Goal: Information Seeking & Learning: Learn about a topic

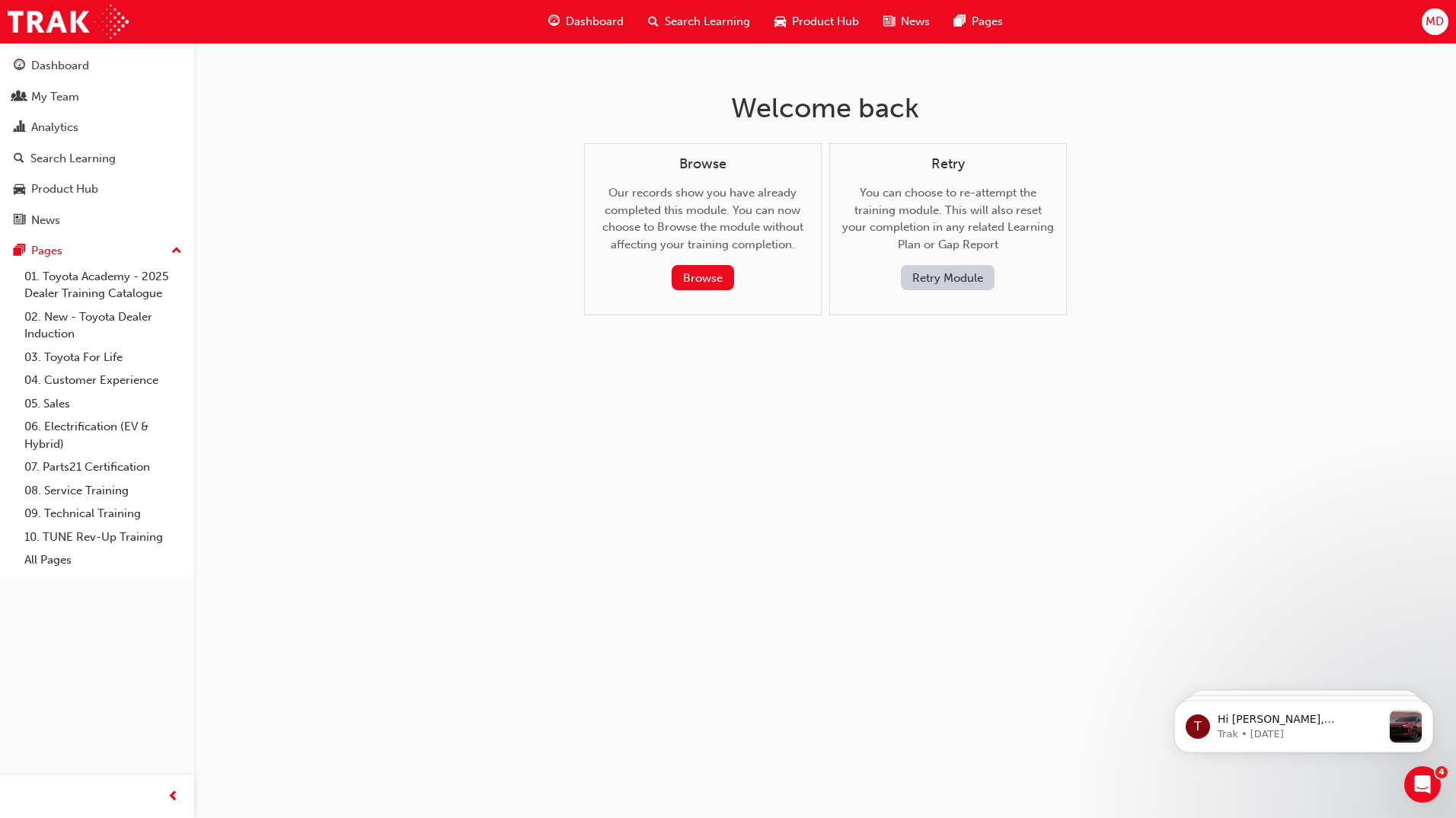
click at [703, 12] on div "Search Learning" at bounding box center [699, 22] width 127 height 32
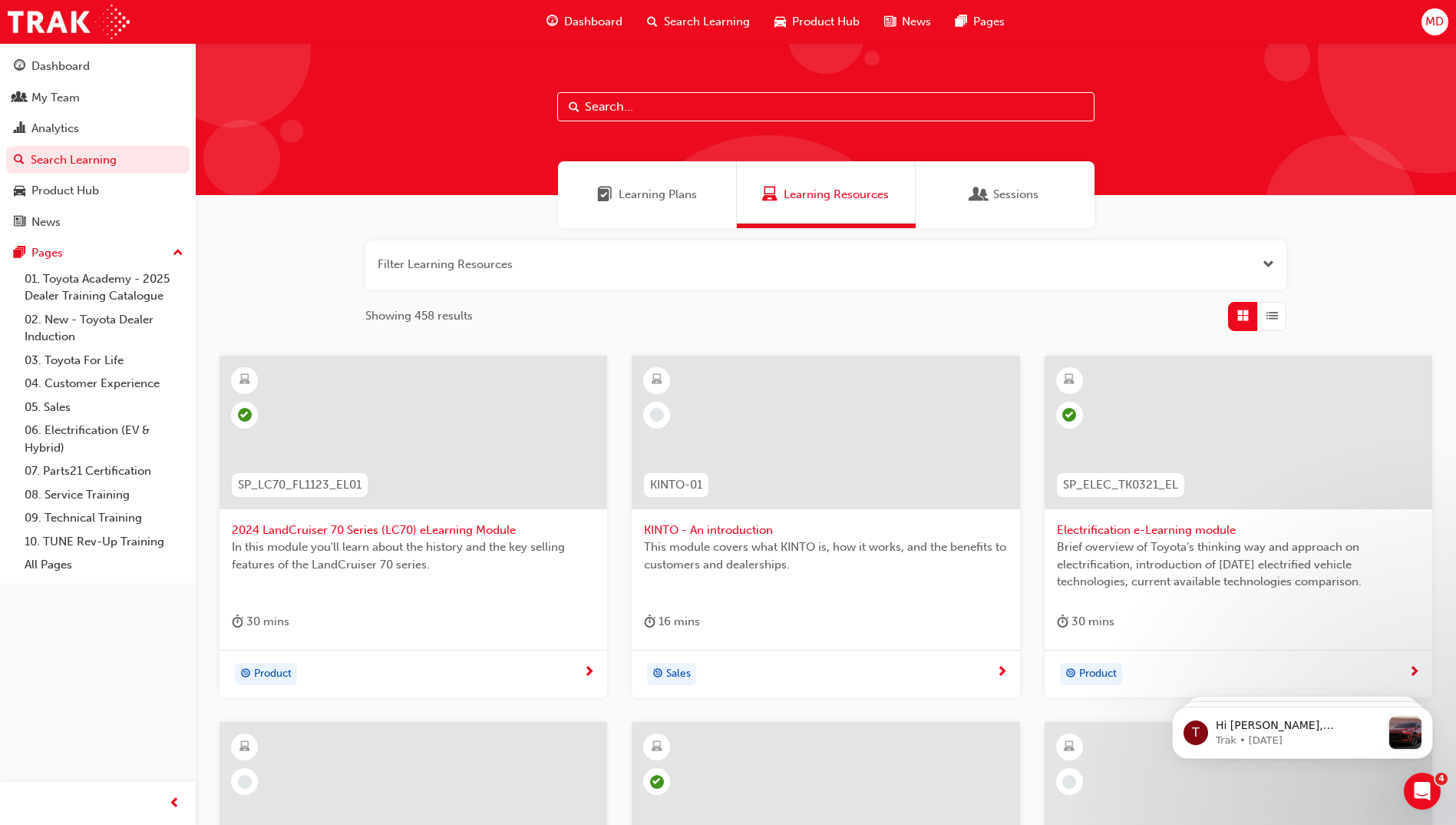
click at [675, 110] on input "text" at bounding box center [826, 107] width 538 height 29
paste input "P2P_ADVISE_1024"
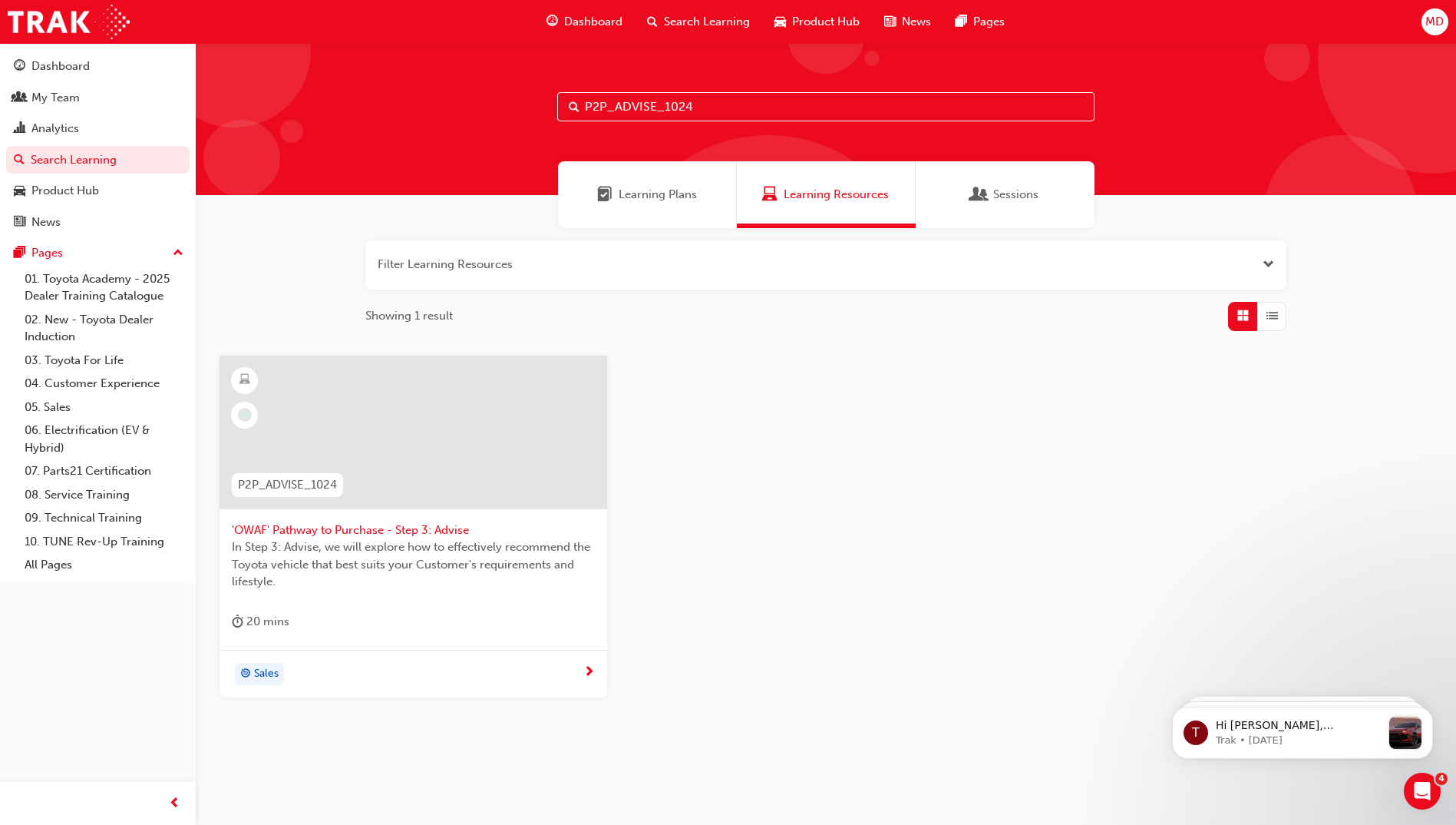
type input "P2P_ADVISE_1024"
click at [256, 548] on span "In Step 3: Advise, we will explore how to effectively recommend the Toyota vehi…" at bounding box center [413, 564] width 363 height 52
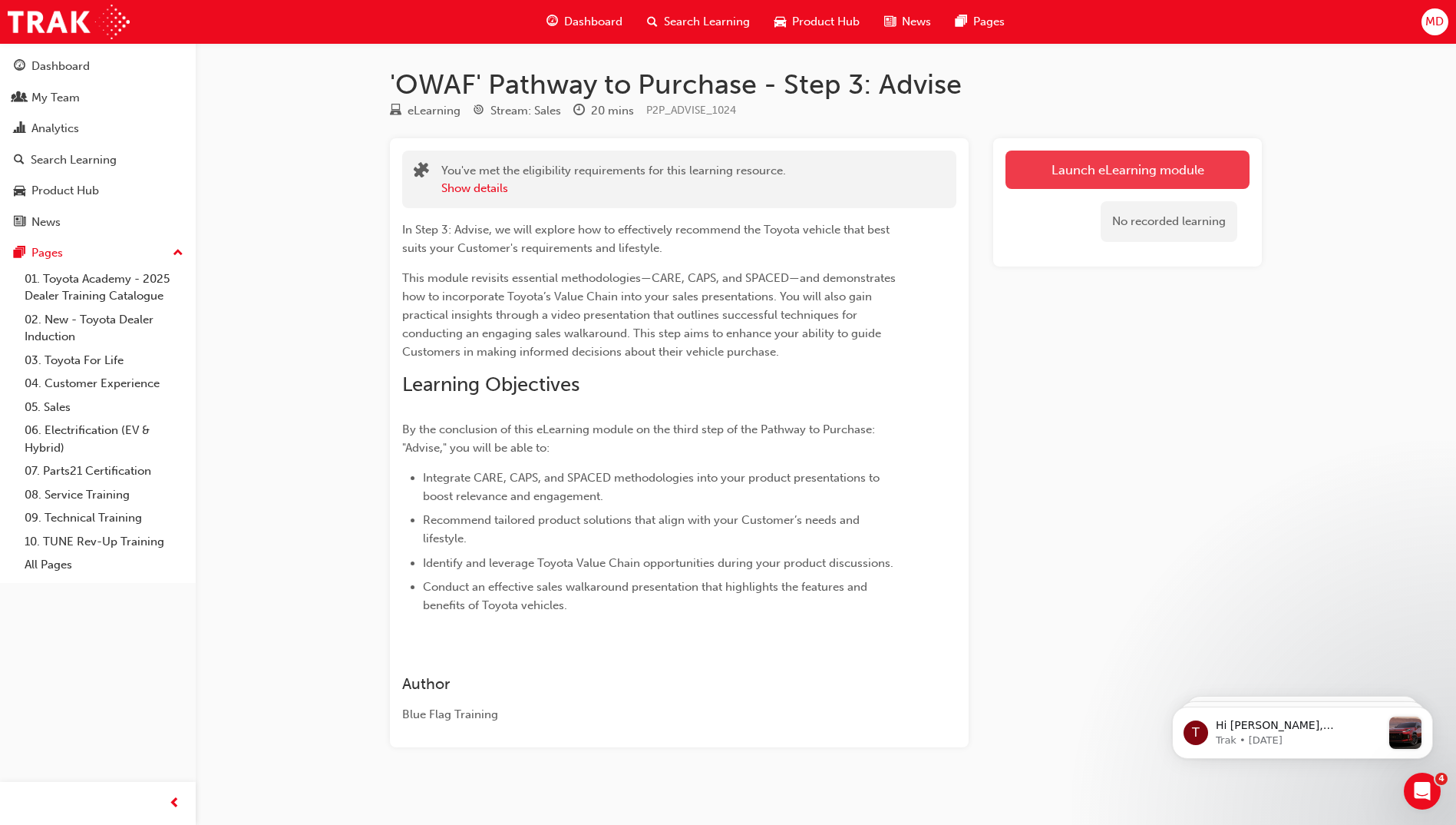
click at [1099, 171] on link "Launch eLearning module" at bounding box center [1128, 170] width 244 height 38
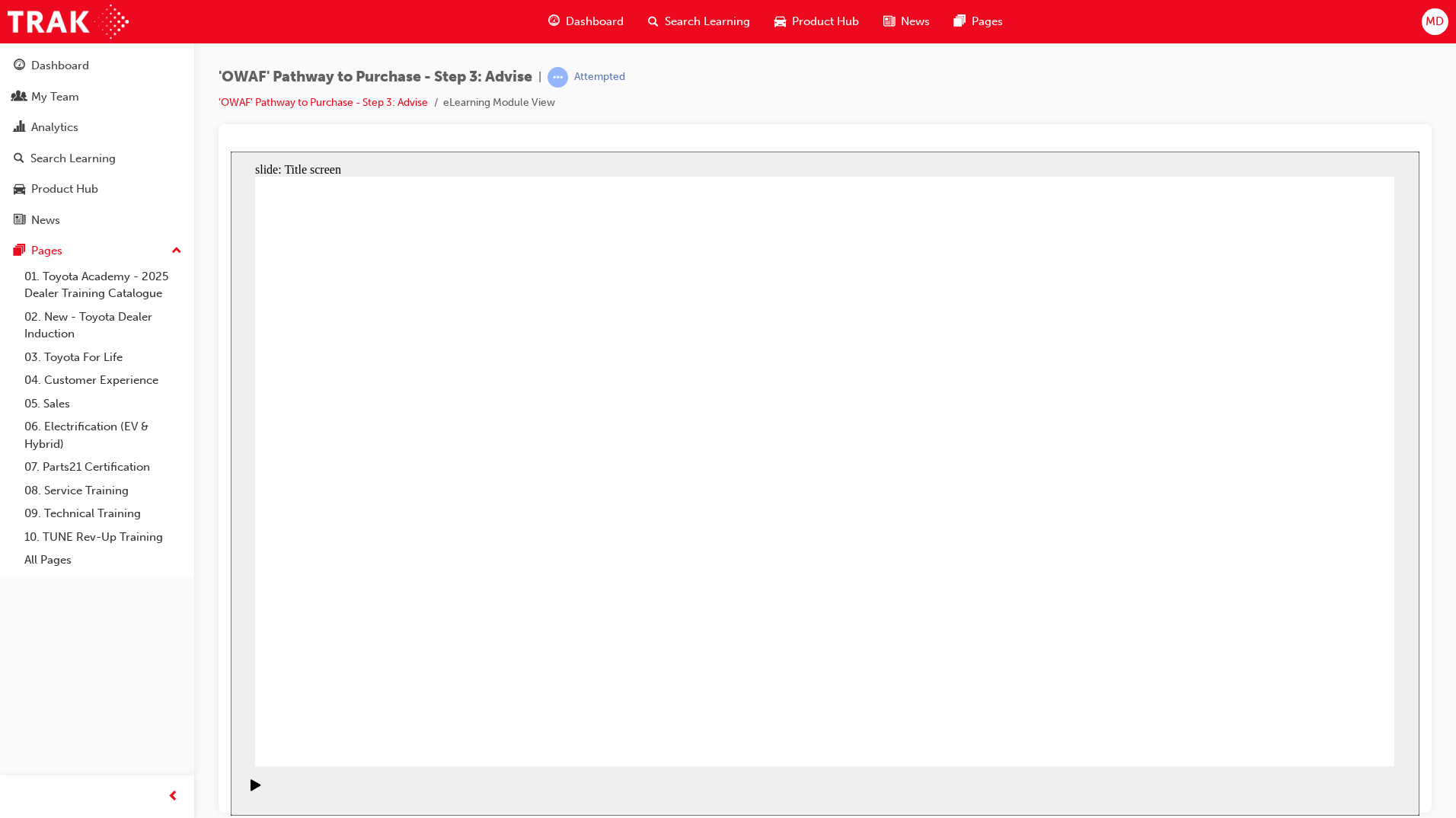
drag, startPoint x: 812, startPoint y: 729, endPoint x: 807, endPoint y: 703, distance: 26.5
drag, startPoint x: 1313, startPoint y: 709, endPoint x: 1300, endPoint y: 715, distance: 14.3
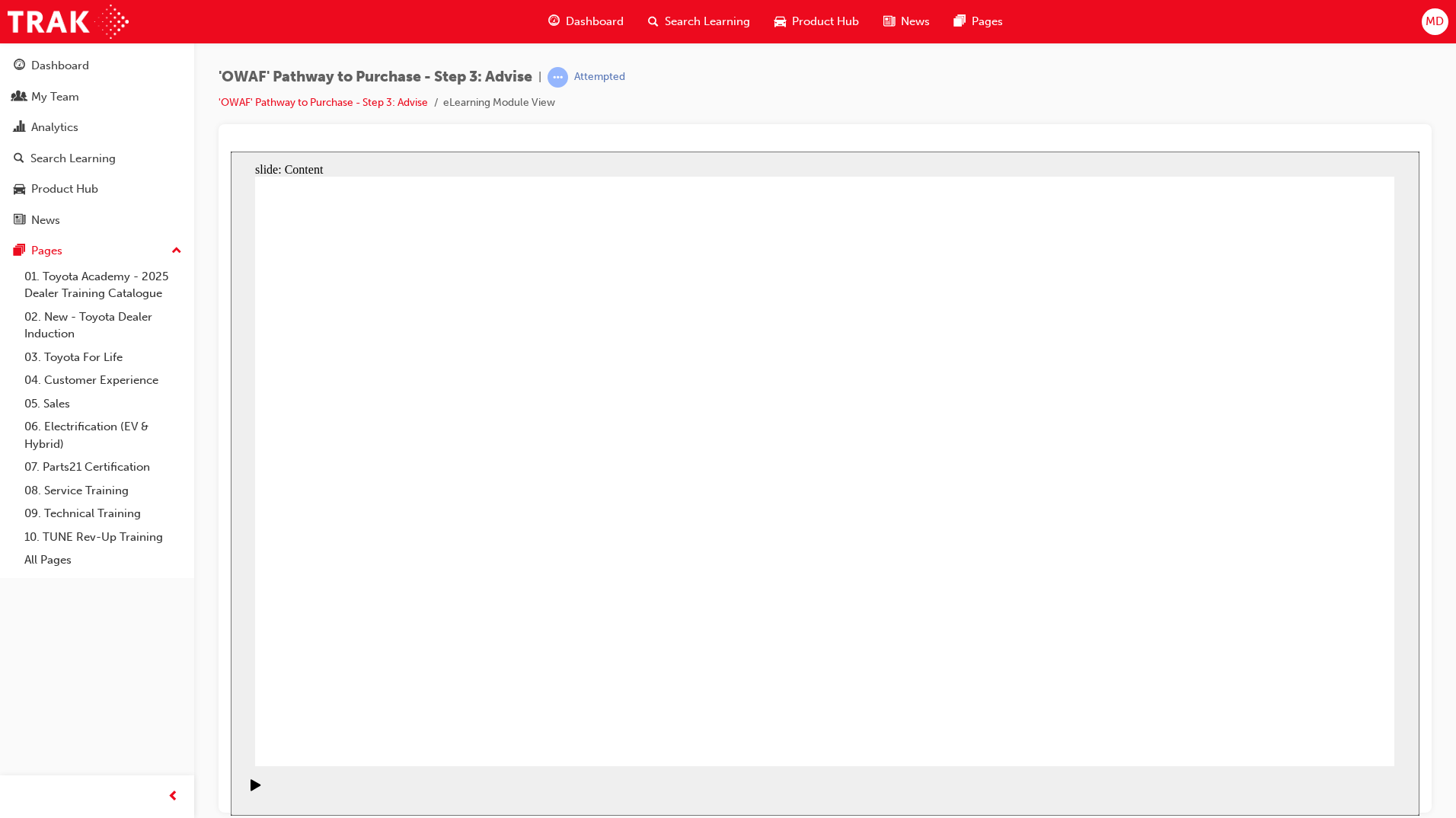
drag, startPoint x: 1304, startPoint y: 710, endPoint x: 1319, endPoint y: 729, distance: 24.2
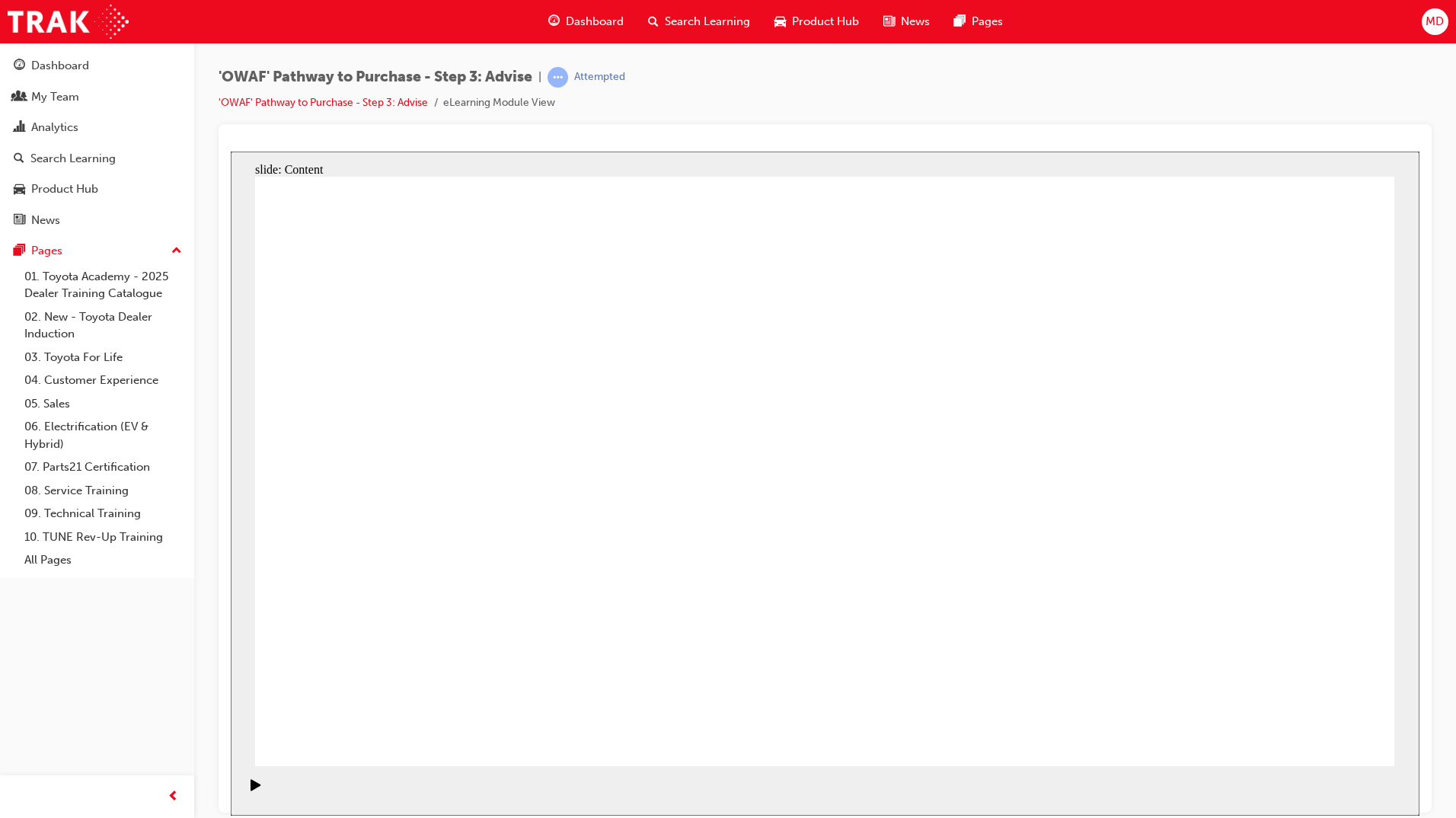
drag, startPoint x: 1282, startPoint y: 708, endPoint x: 1303, endPoint y: 712, distance: 21.4
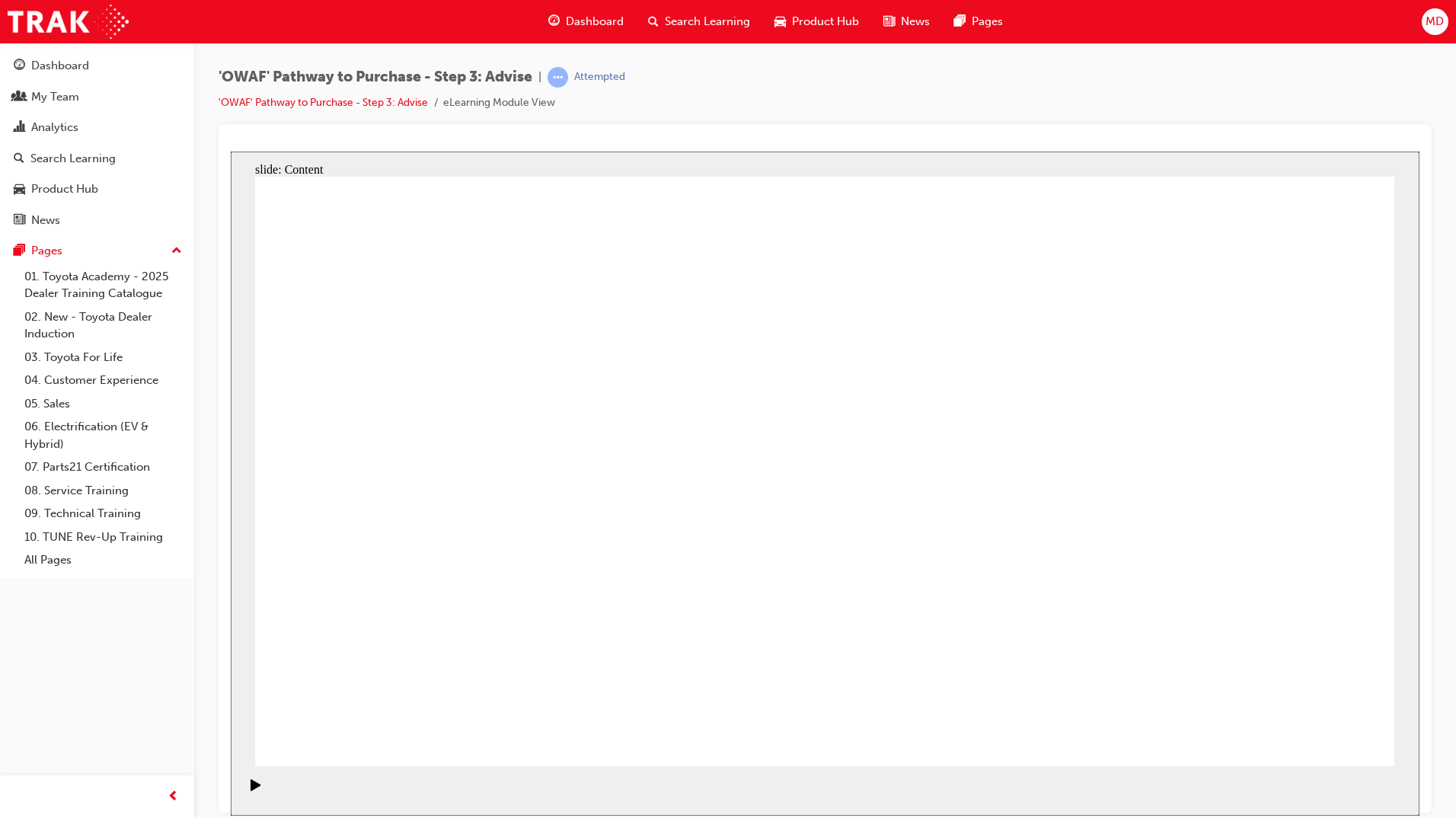
drag, startPoint x: 653, startPoint y: 475, endPoint x: 638, endPoint y: 468, distance: 16.6
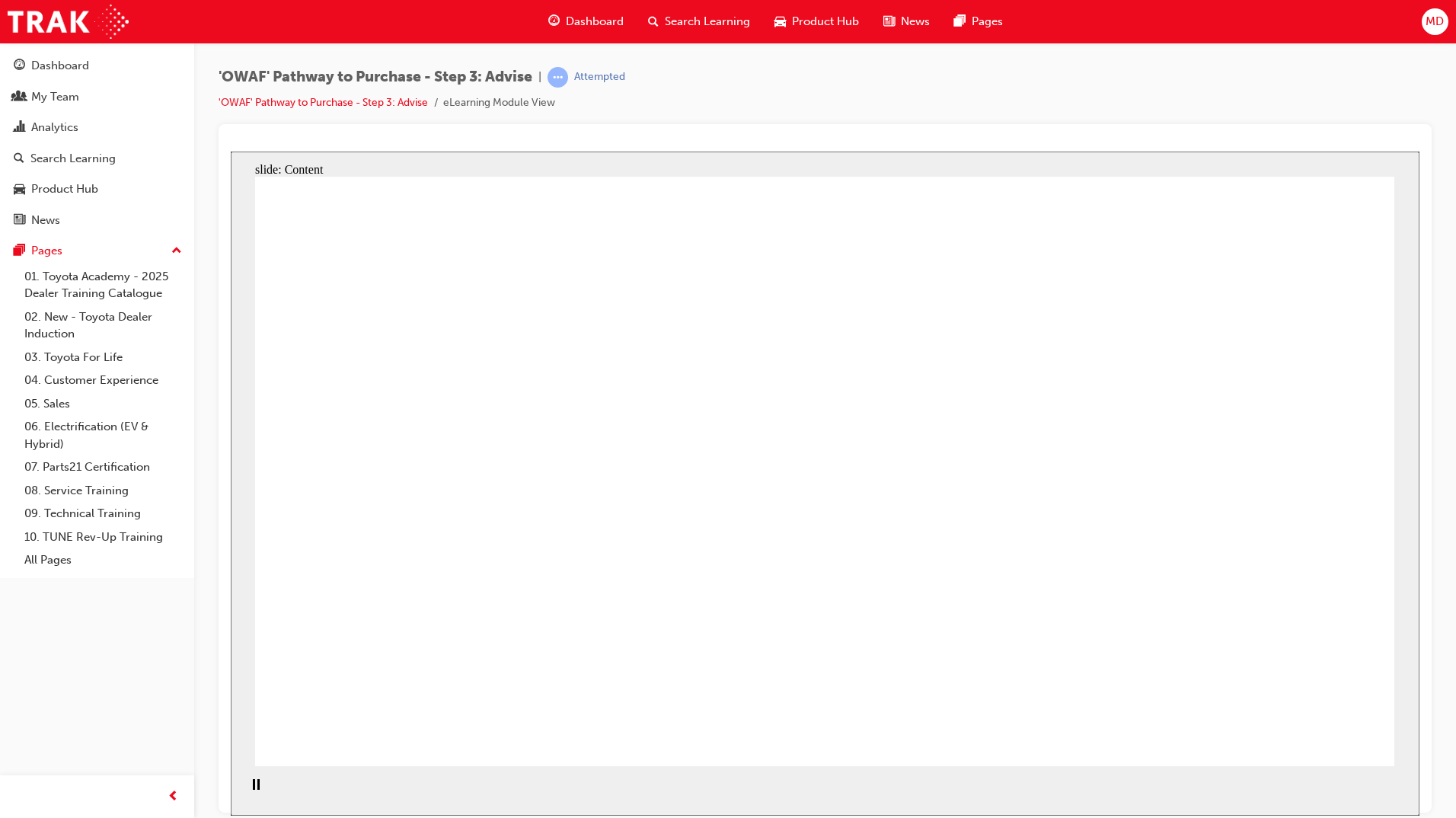
click at [879, 112] on div "'OWAF' Pathway to Purchase - Step 3: Advise | Attempted 'OWAF' Pathway to Purch…" at bounding box center [825, 95] width 1213 height 57
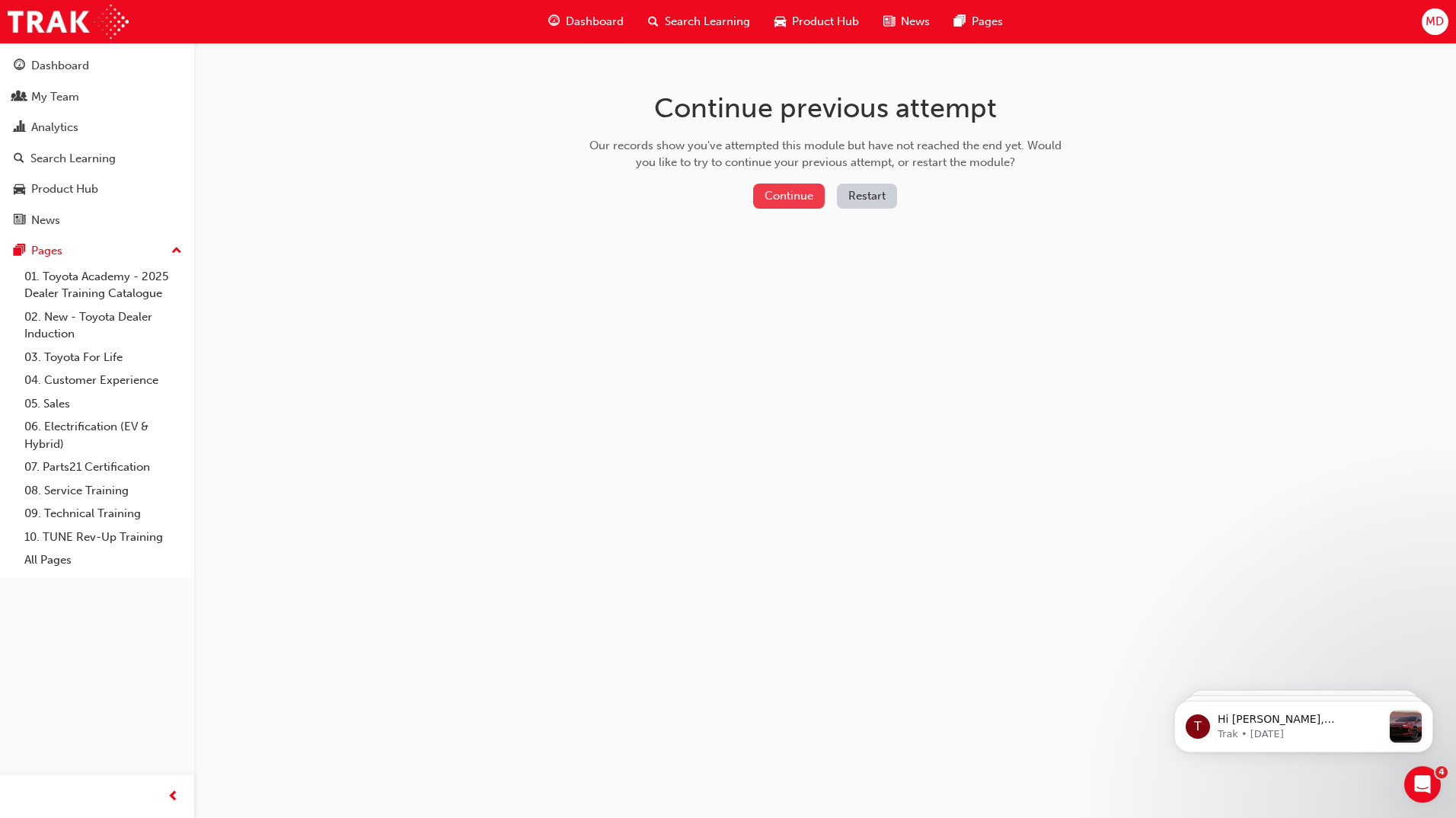
click at [775, 197] on button "Continue" at bounding box center [788, 196] width 71 height 25
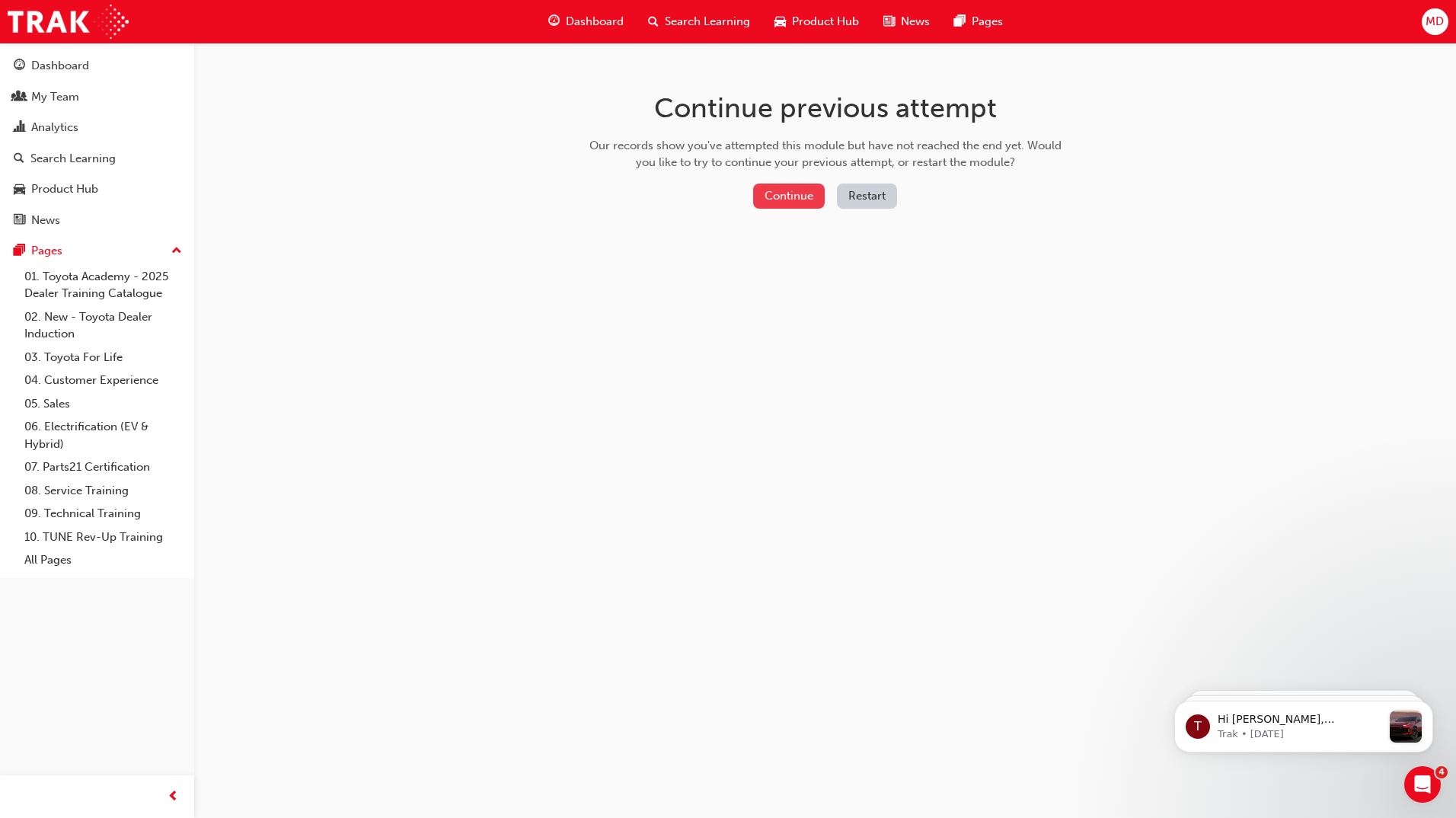
click at [802, 196] on button "Continue" at bounding box center [788, 196] width 71 height 25
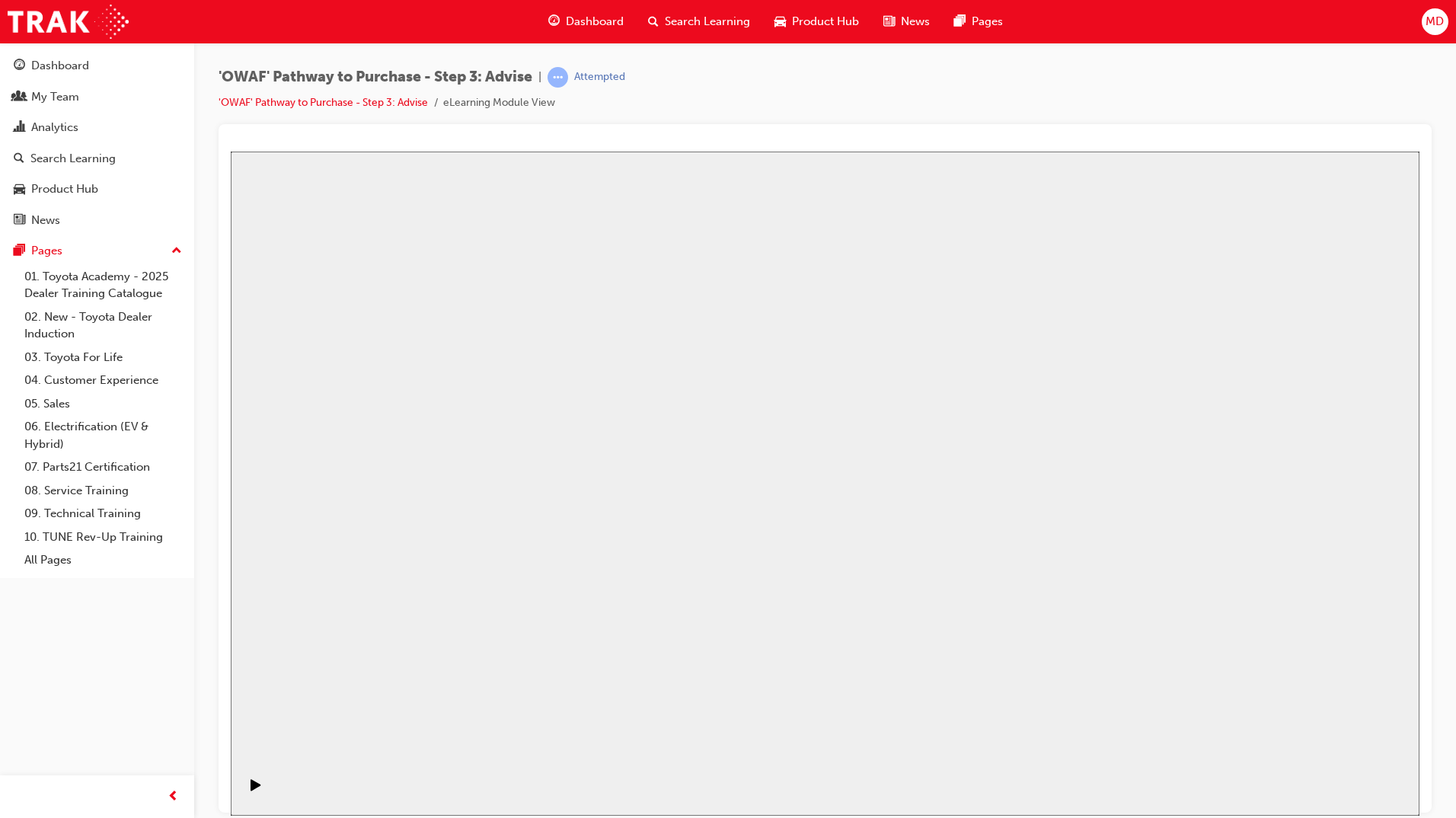
drag, startPoint x: 825, startPoint y: 517, endPoint x: 835, endPoint y: 514, distance: 10.4
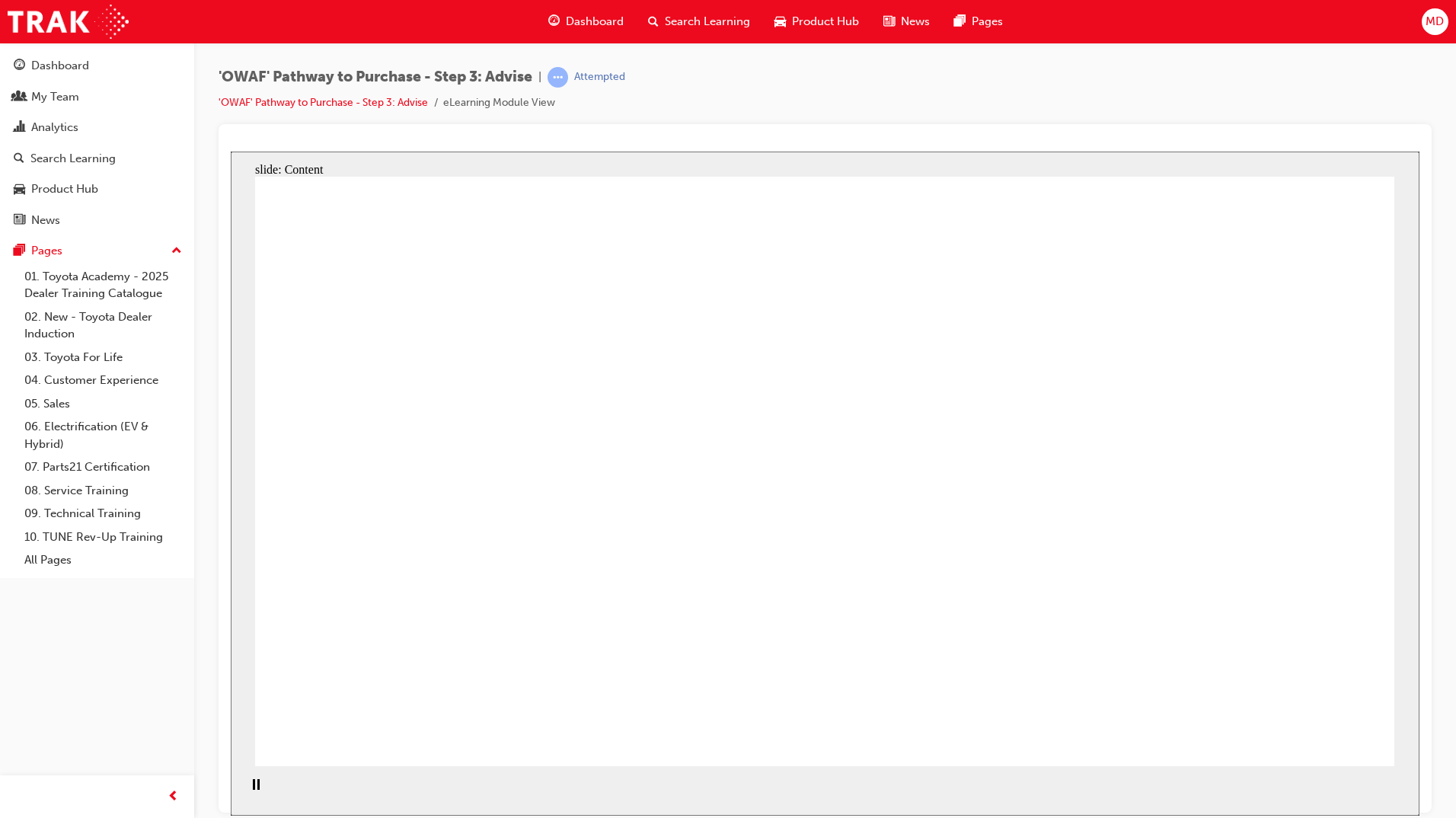
drag, startPoint x: 1012, startPoint y: 577, endPoint x: 1019, endPoint y: 569, distance: 10.6
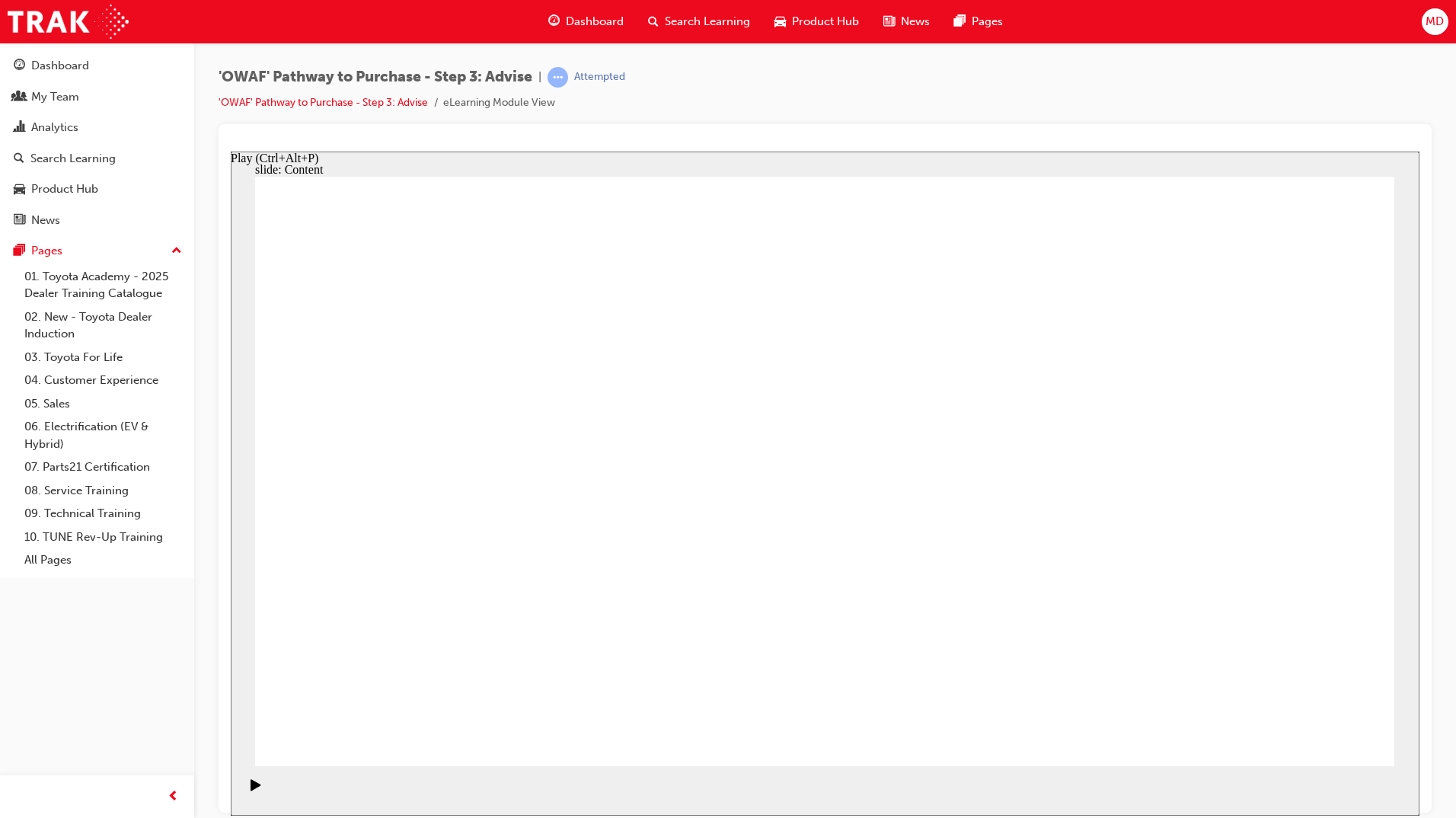
click at [250, 790] on icon "Play (Ctrl+Alt+P)" at bounding box center [255, 784] width 10 height 12
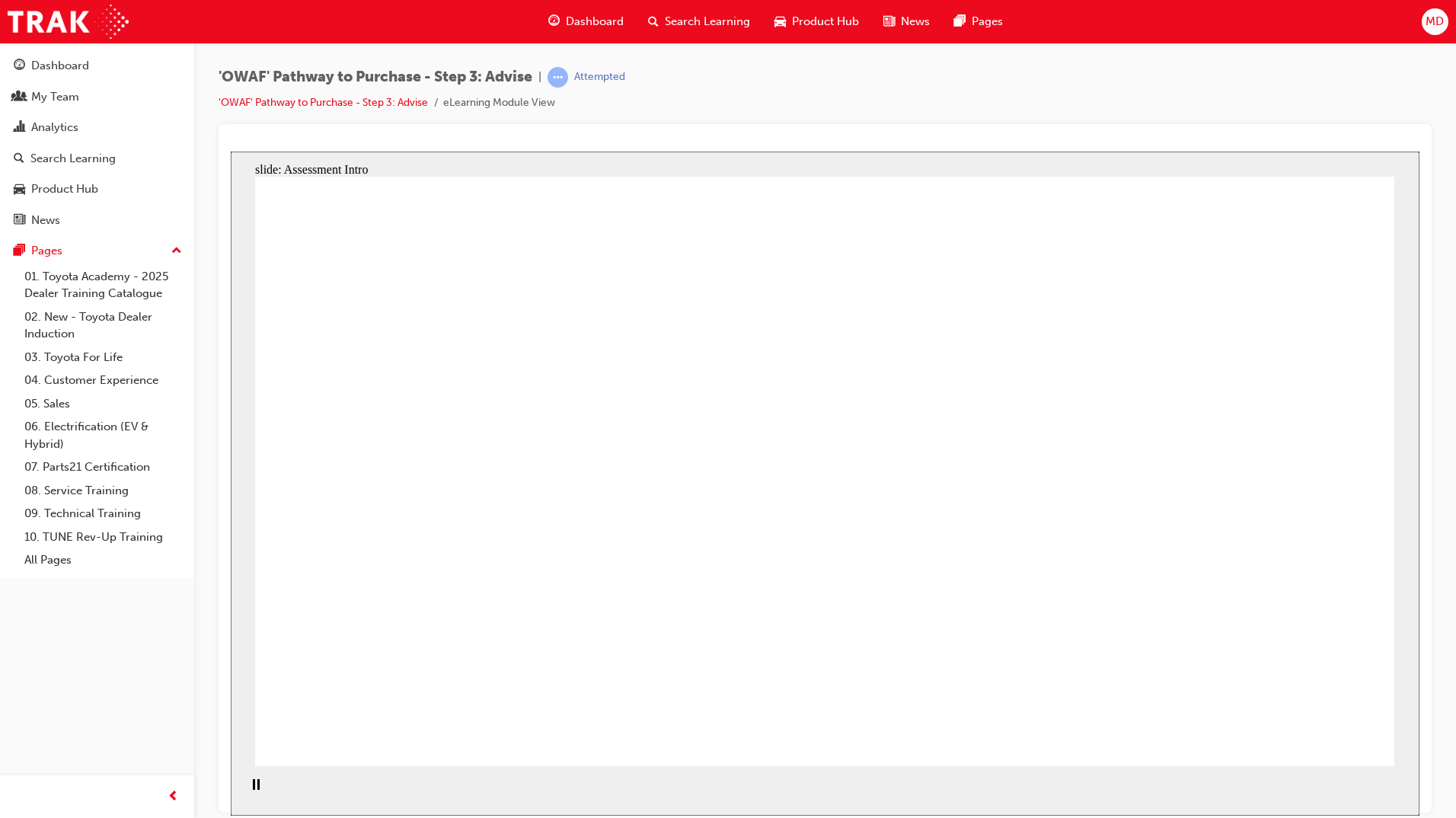
drag, startPoint x: 1174, startPoint y: 672, endPoint x: 521, endPoint y: 510, distance: 672.8
drag, startPoint x: 544, startPoint y: 655, endPoint x: 551, endPoint y: 573, distance: 82.3
drag, startPoint x: 784, startPoint y: 655, endPoint x: 458, endPoint y: 400, distance: 413.9
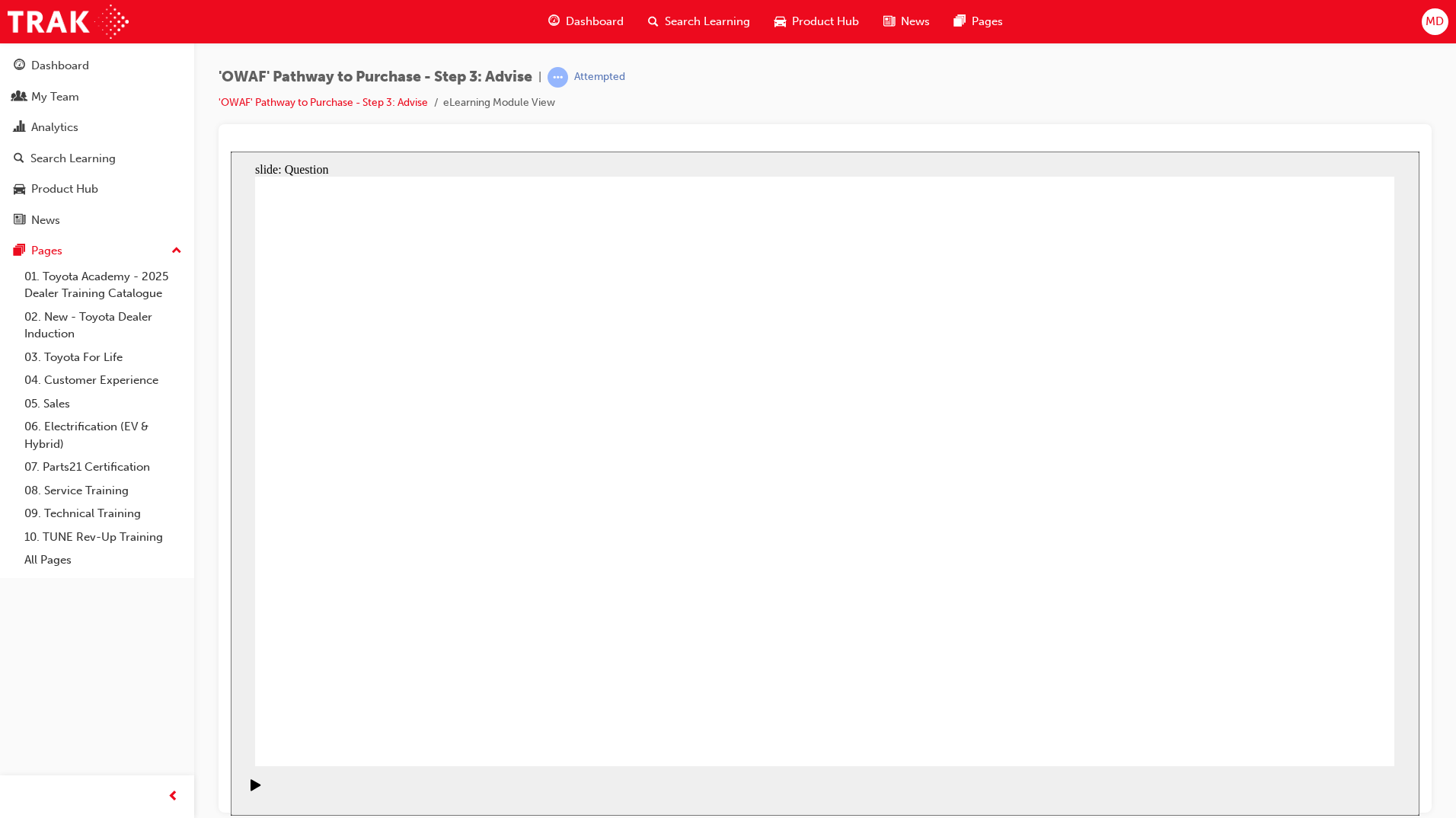
drag, startPoint x: 1301, startPoint y: 737, endPoint x: 1296, endPoint y: 722, distance: 15.8
drag, startPoint x: 644, startPoint y: 647, endPoint x: 752, endPoint y: 416, distance: 255.0
drag, startPoint x: 867, startPoint y: 660, endPoint x: 546, endPoint y: 475, distance: 370.5
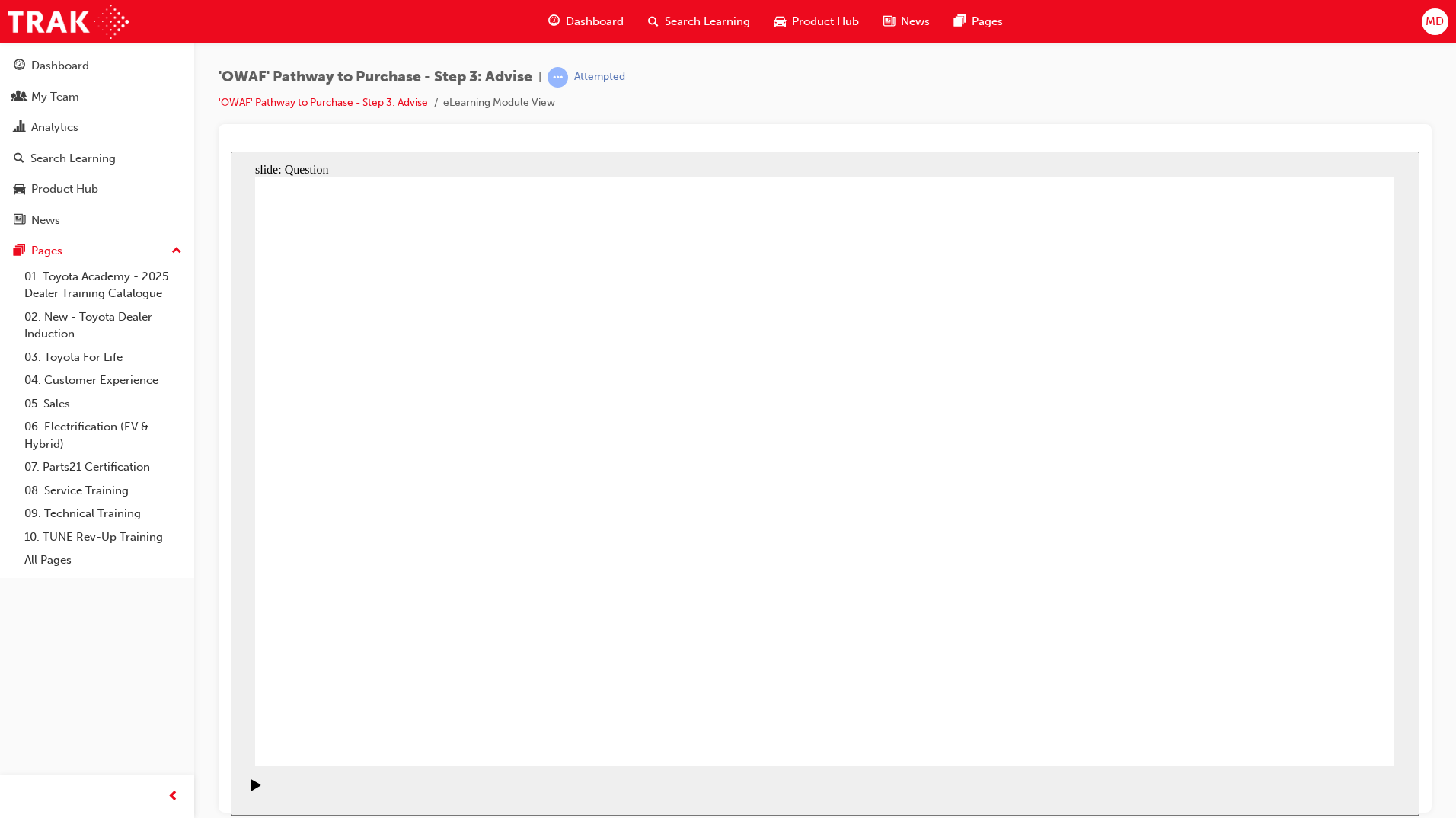
drag, startPoint x: 1043, startPoint y: 610, endPoint x: 1018, endPoint y: 480, distance: 132.4
drag, startPoint x: 1249, startPoint y: 532, endPoint x: 944, endPoint y: 514, distance: 305.5
drag, startPoint x: 1184, startPoint y: 530, endPoint x: 465, endPoint y: 542, distance: 719.1
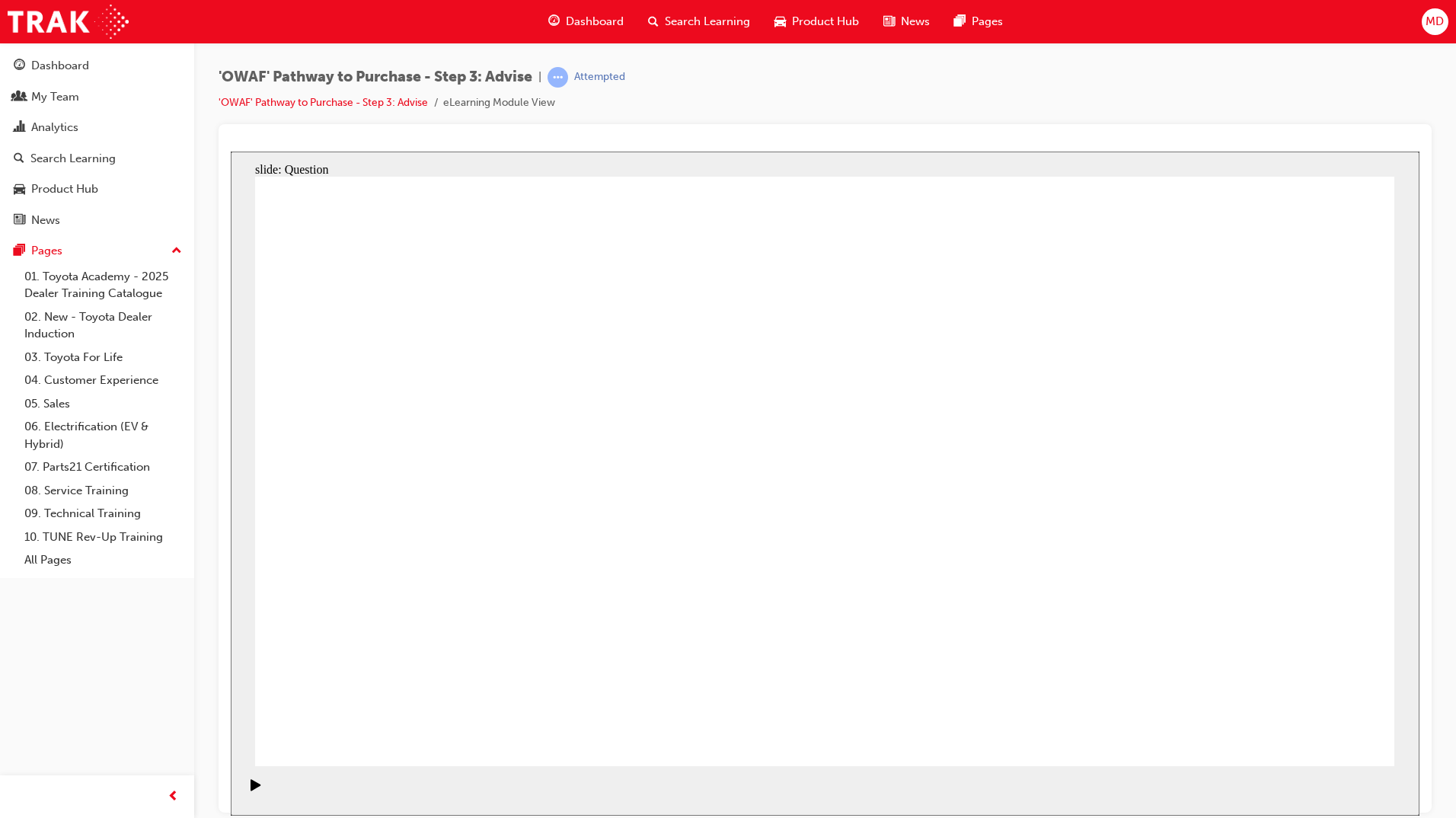
drag, startPoint x: 1188, startPoint y: 527, endPoint x: 850, endPoint y: 529, distance: 338.0
drag, startPoint x: 1214, startPoint y: 533, endPoint x: 453, endPoint y: 527, distance: 761.0
drag, startPoint x: 1176, startPoint y: 544, endPoint x: 894, endPoint y: 542, distance: 282.0
drag, startPoint x: 1209, startPoint y: 537, endPoint x: 502, endPoint y: 544, distance: 707.0
drag, startPoint x: 1206, startPoint y: 548, endPoint x: 529, endPoint y: 554, distance: 677.0
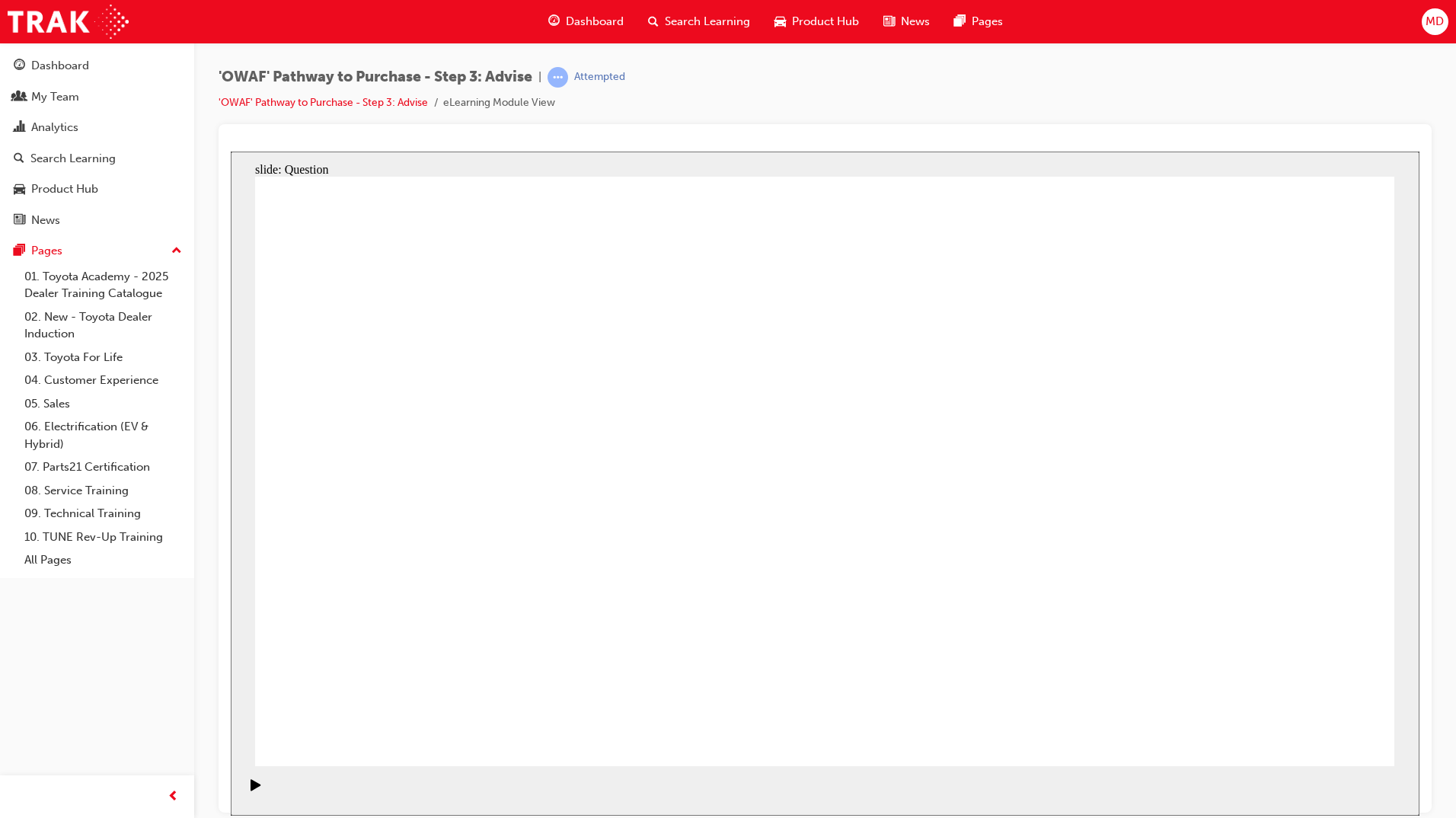
drag, startPoint x: 1193, startPoint y: 534, endPoint x: 462, endPoint y: 560, distance: 731.5
drag, startPoint x: 1192, startPoint y: 539, endPoint x: 809, endPoint y: 522, distance: 383.4
drag, startPoint x: 1169, startPoint y: 535, endPoint x: 459, endPoint y: 524, distance: 710.1
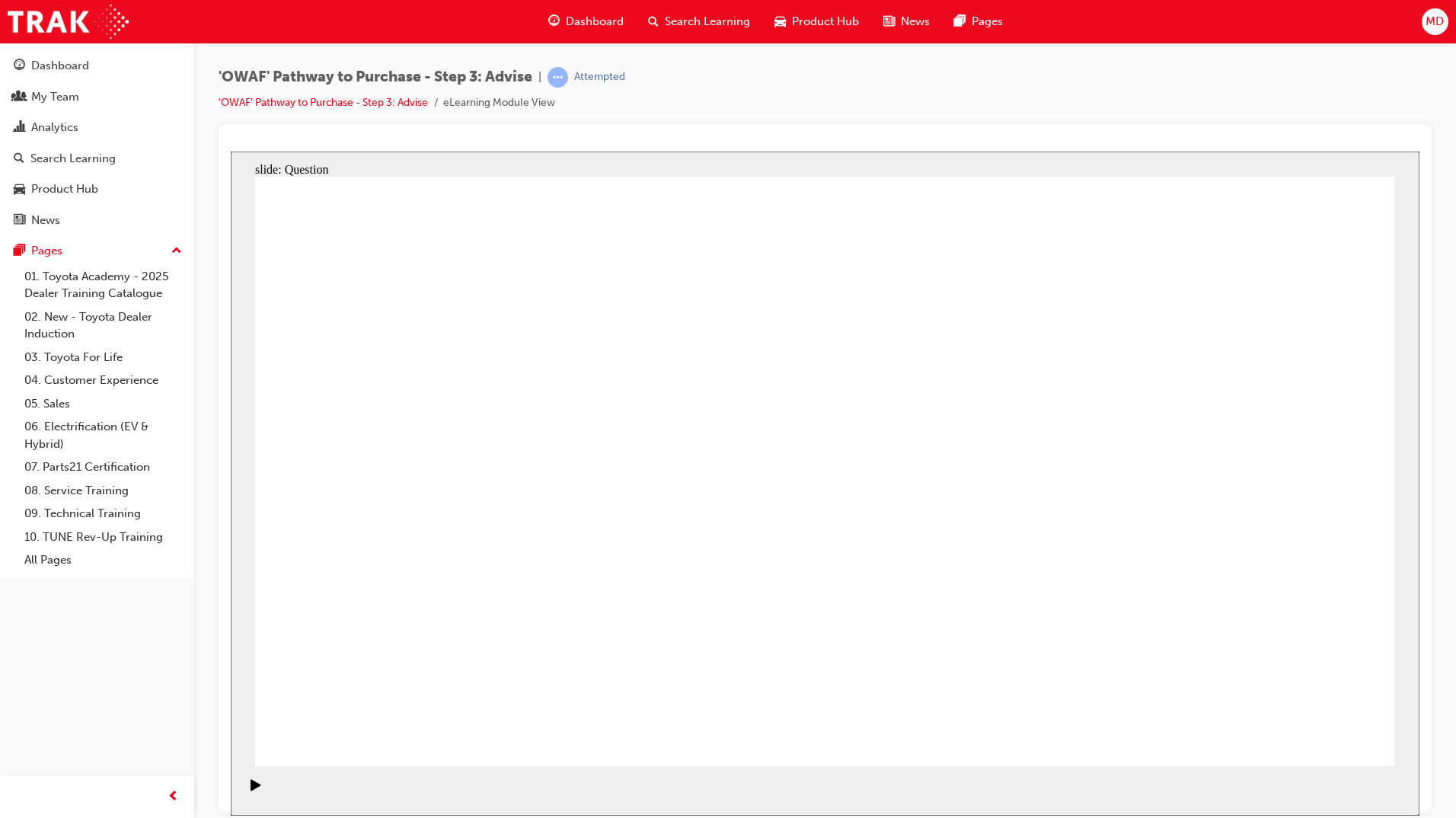
drag, startPoint x: 1206, startPoint y: 520, endPoint x: 887, endPoint y: 511, distance: 319.1
drag, startPoint x: 1201, startPoint y: 528, endPoint x: 848, endPoint y: 511, distance: 353.4
drag, startPoint x: 1176, startPoint y: 540, endPoint x: 869, endPoint y: 539, distance: 307.0
drag, startPoint x: 1231, startPoint y: 524, endPoint x: 566, endPoint y: 521, distance: 665.0
drag, startPoint x: 1169, startPoint y: 548, endPoint x: 495, endPoint y: 558, distance: 674.1
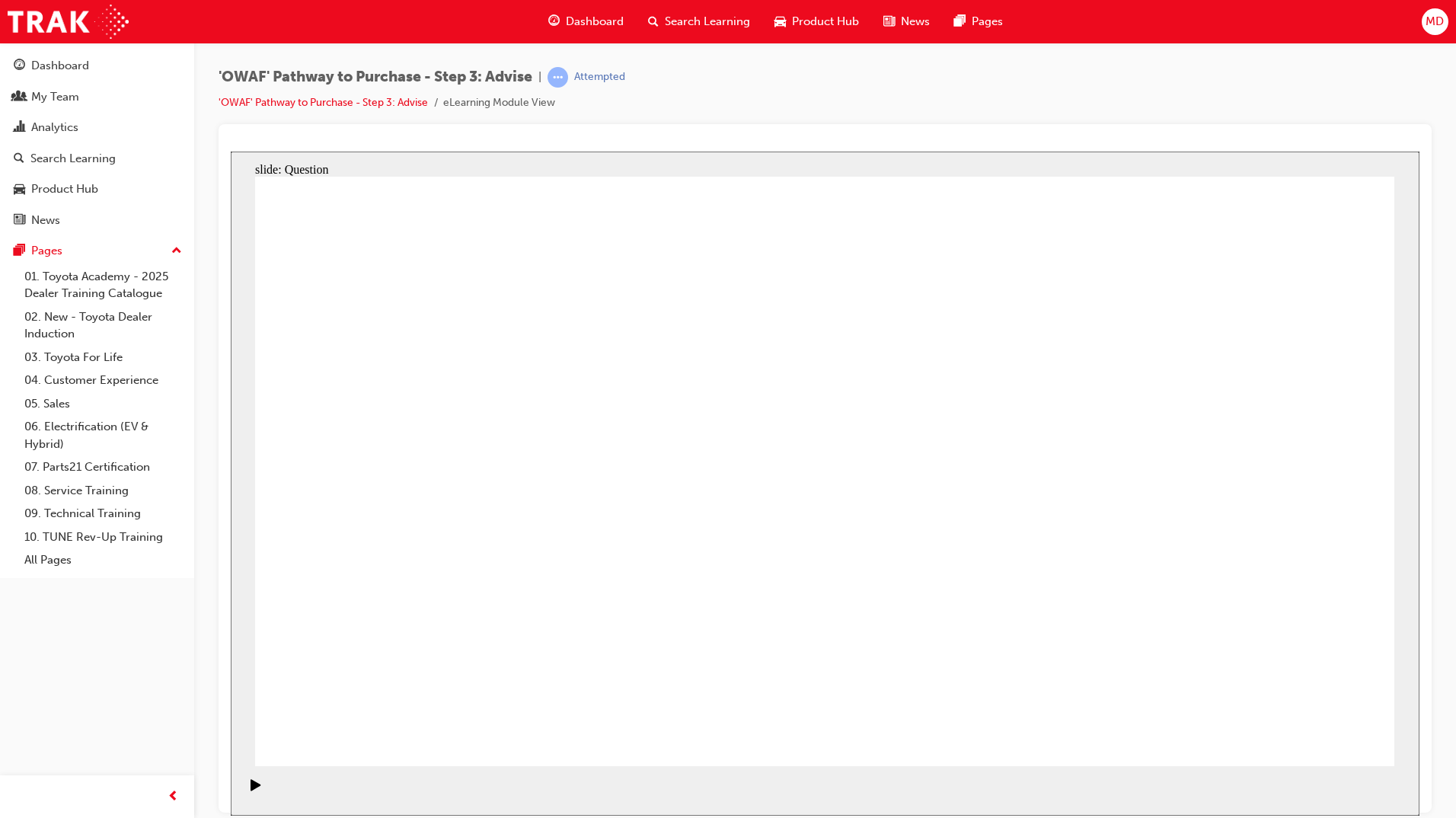
drag, startPoint x: 1174, startPoint y: 516, endPoint x: 484, endPoint y: 533, distance: 690.2
drag, startPoint x: 435, startPoint y: 507, endPoint x: 873, endPoint y: 437, distance: 443.6
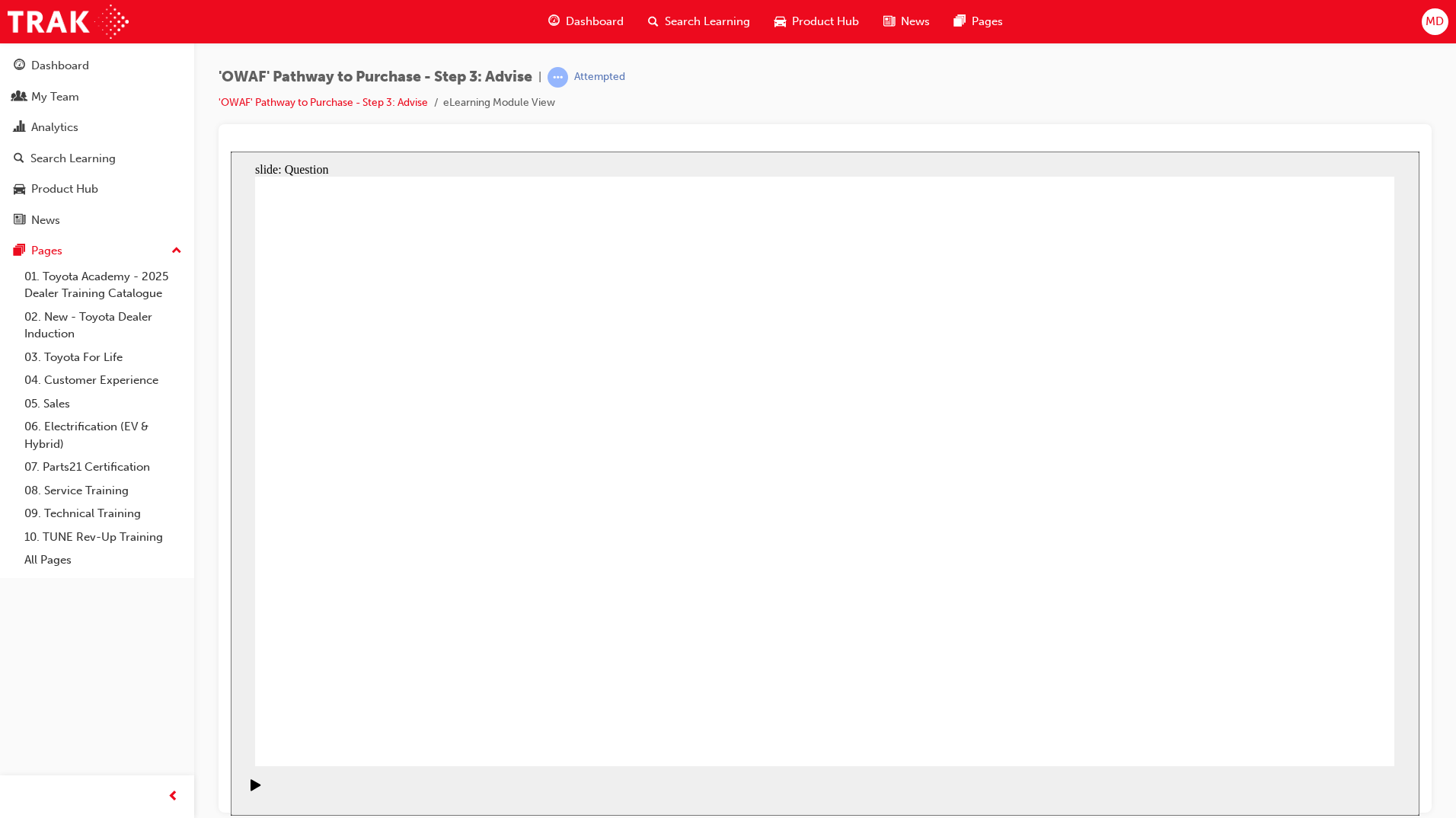
drag, startPoint x: 579, startPoint y: 511, endPoint x: 862, endPoint y: 517, distance: 283.1
drag, startPoint x: 640, startPoint y: 592, endPoint x: 1113, endPoint y: 512, distance: 479.7
drag, startPoint x: 443, startPoint y: 590, endPoint x: 983, endPoint y: 536, distance: 542.7
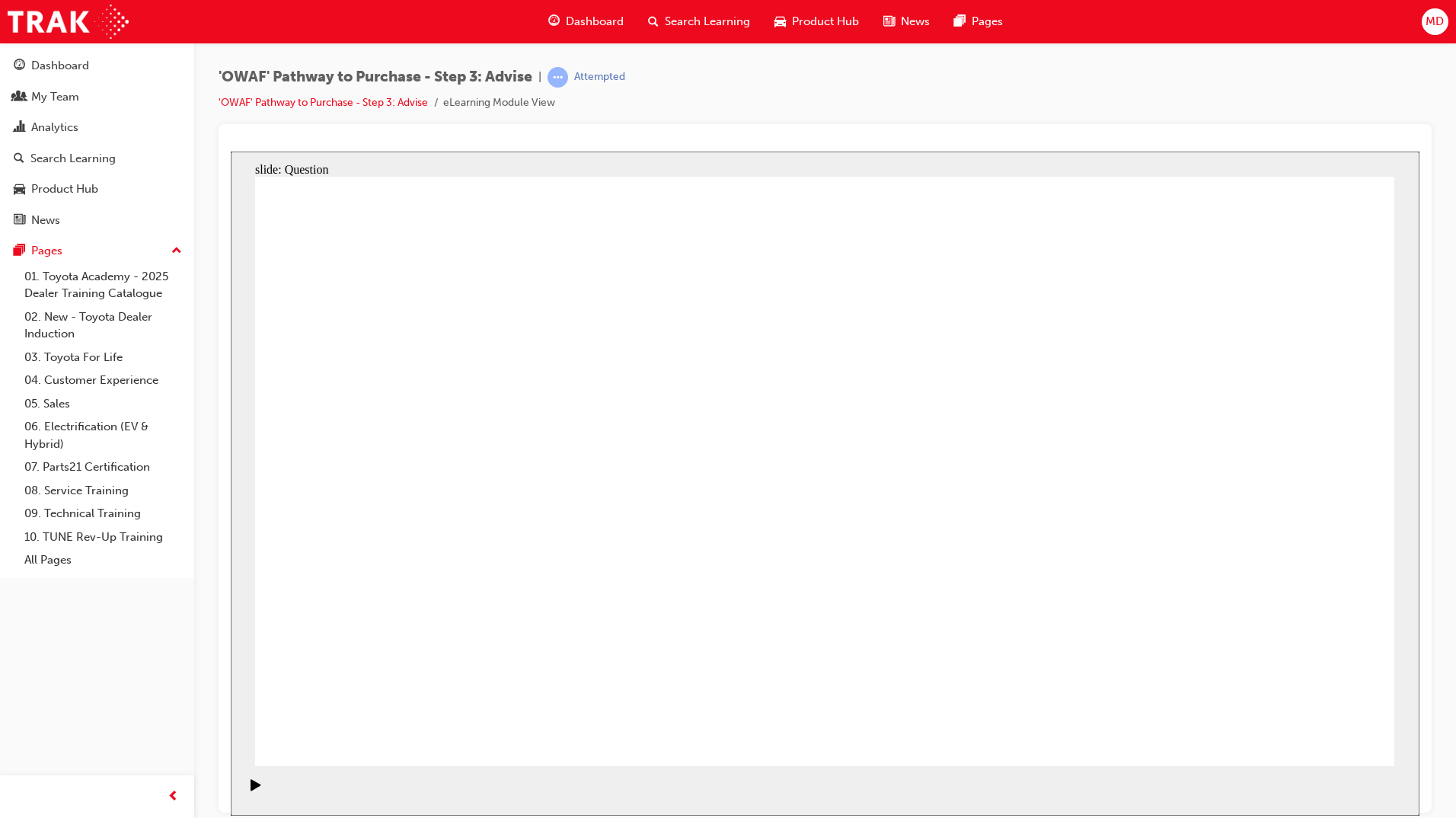
drag, startPoint x: 1011, startPoint y: 432, endPoint x: 430, endPoint y: 564, distance: 595.8
drag, startPoint x: 438, startPoint y: 420, endPoint x: 910, endPoint y: 520, distance: 482.5
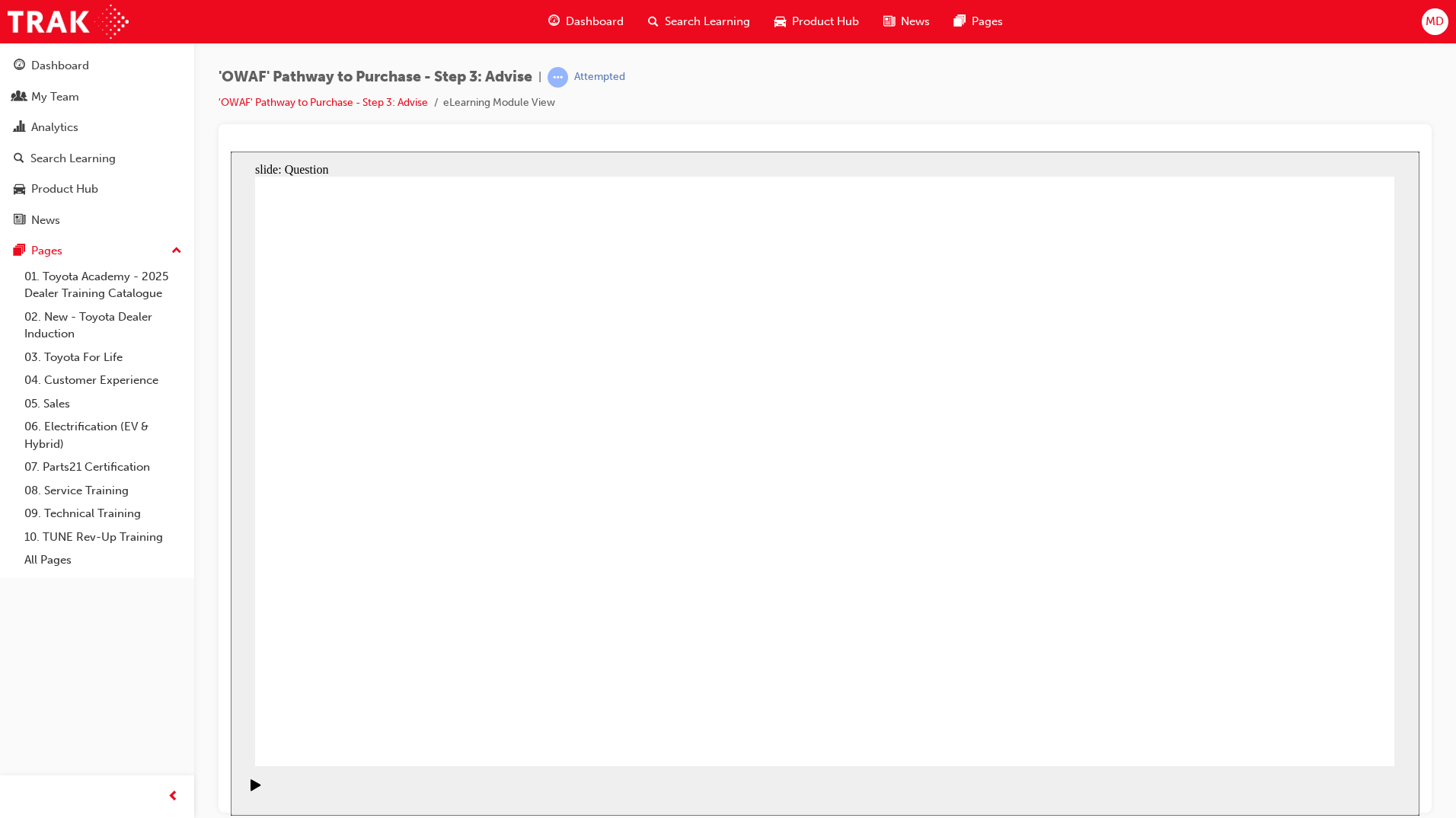
drag, startPoint x: 350, startPoint y: 409, endPoint x: 572, endPoint y: 639, distance: 319.7
drag, startPoint x: 831, startPoint y: 416, endPoint x: 372, endPoint y: 638, distance: 509.9
drag, startPoint x: 944, startPoint y: 403, endPoint x: 472, endPoint y: 644, distance: 530.0
drag, startPoint x: 1274, startPoint y: 411, endPoint x: 707, endPoint y: 644, distance: 613.0
drag, startPoint x: 480, startPoint y: 414, endPoint x: 798, endPoint y: 650, distance: 396.0
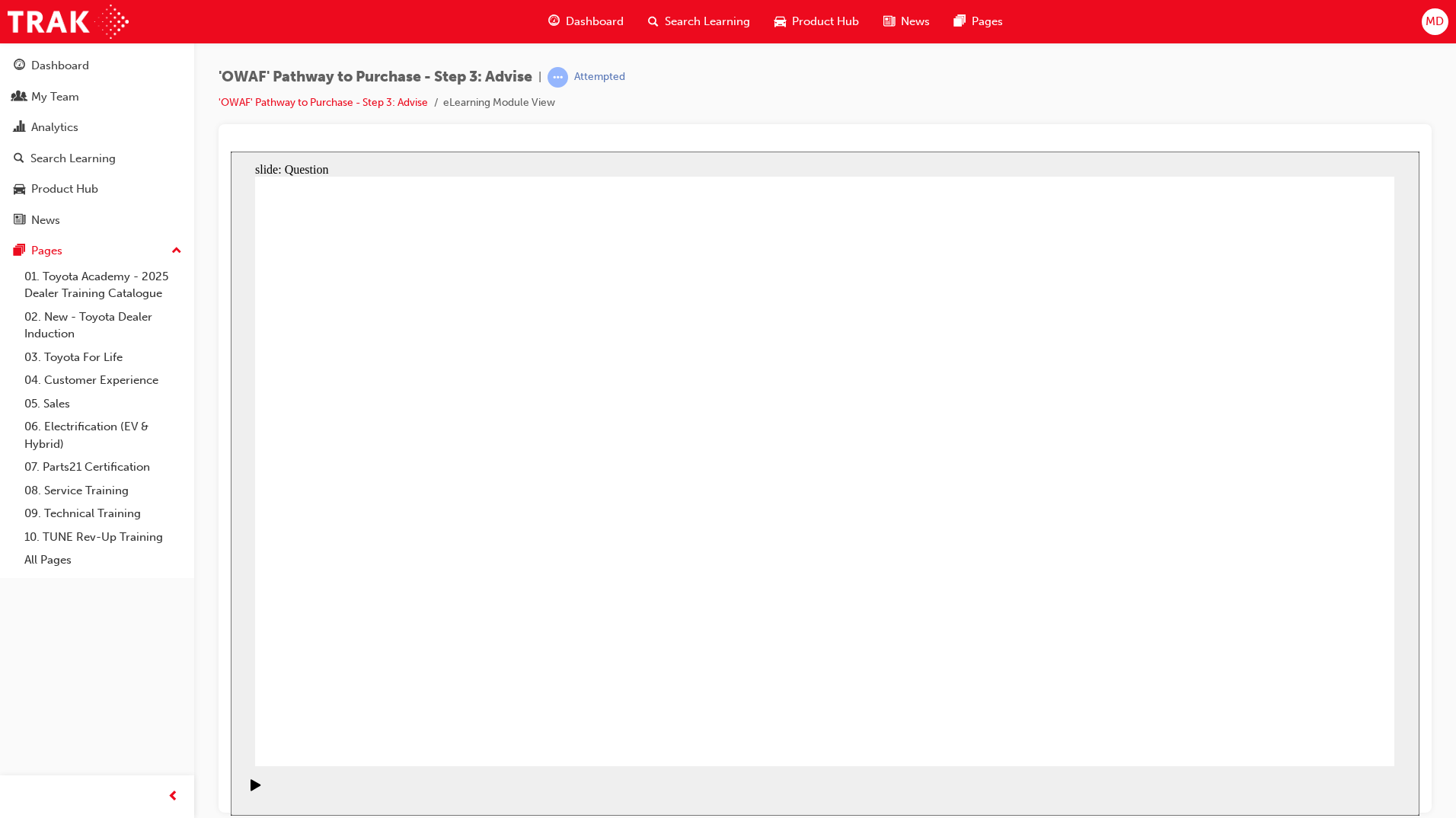
drag, startPoint x: 706, startPoint y: 411, endPoint x: 943, endPoint y: 649, distance: 335.9
drag, startPoint x: 602, startPoint y: 623, endPoint x: 1142, endPoint y: 629, distance: 540.0
drag, startPoint x: 586, startPoint y: 525, endPoint x: 570, endPoint y: 616, distance: 92.4
drag, startPoint x: 1163, startPoint y: 432, endPoint x: 1056, endPoint y: 625, distance: 220.7
drag, startPoint x: 1148, startPoint y: 473, endPoint x: 1292, endPoint y: 650, distance: 228.2
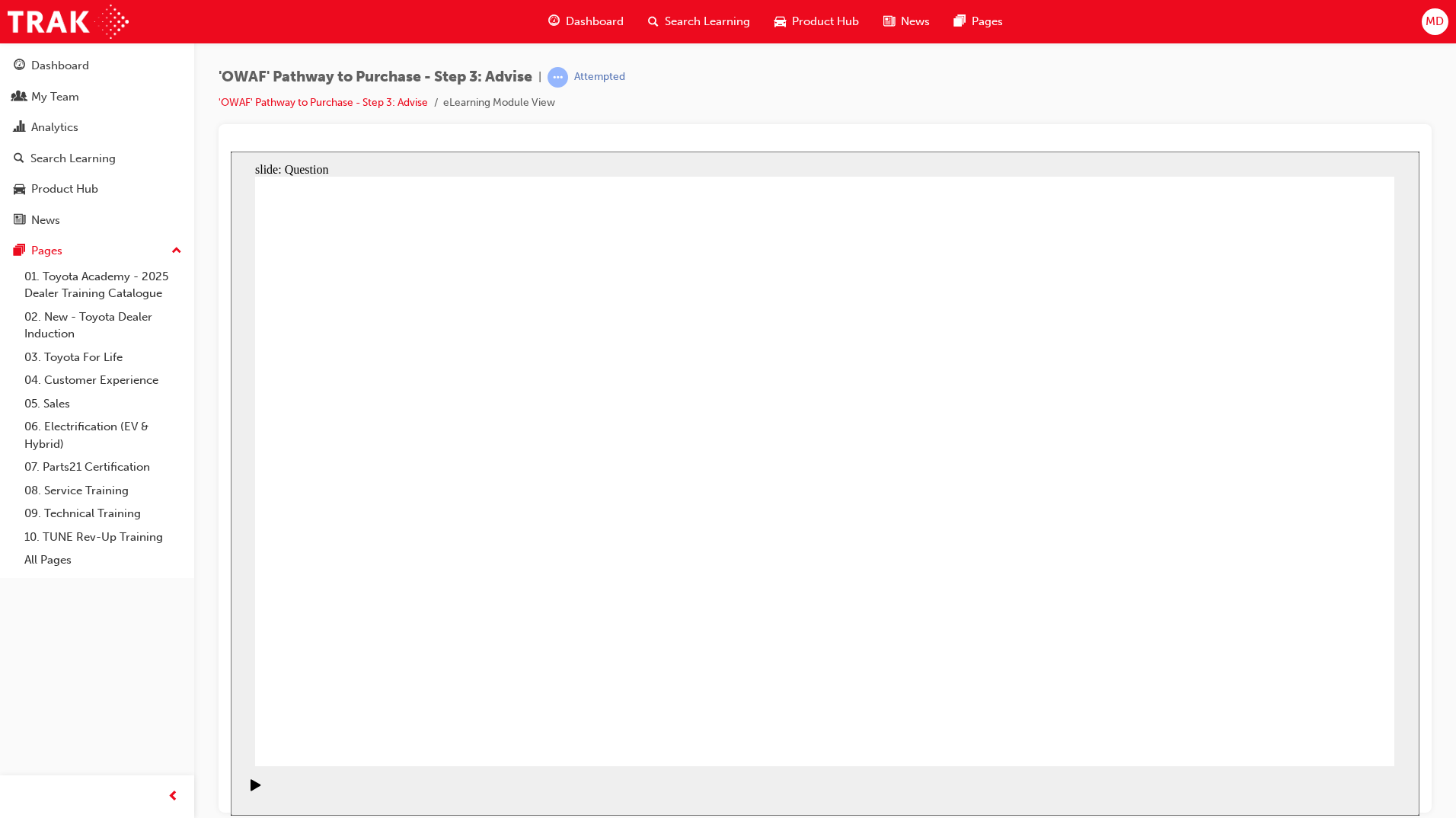
drag, startPoint x: 1161, startPoint y: 635, endPoint x: 599, endPoint y: 331, distance: 639.0
drag, startPoint x: 611, startPoint y: 650, endPoint x: 537, endPoint y: 394, distance: 266.5
drag, startPoint x: 1276, startPoint y: 630, endPoint x: 599, endPoint y: 612, distance: 677.2
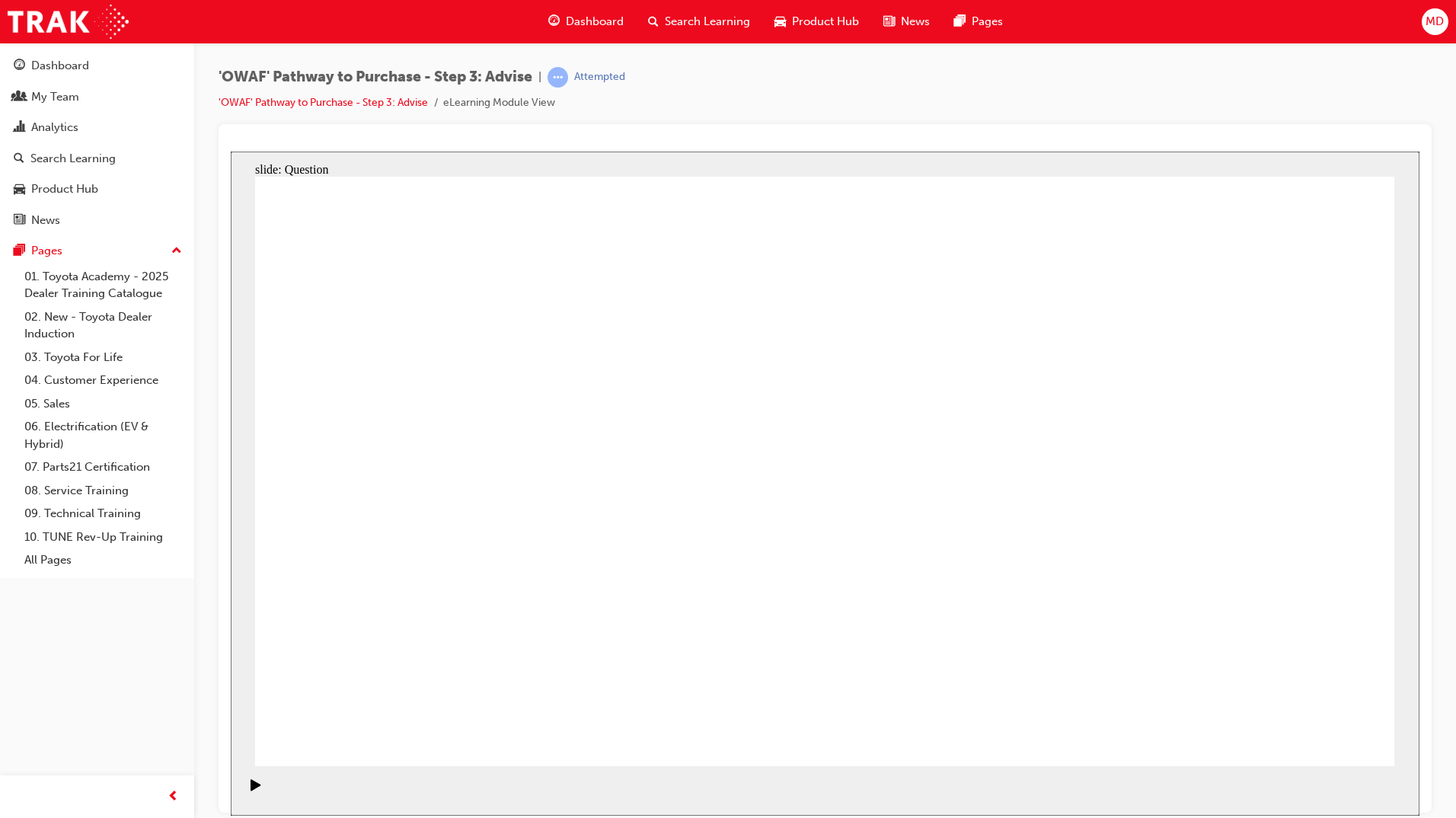
drag, startPoint x: 606, startPoint y: 417, endPoint x: 1282, endPoint y: 654, distance: 716.3
drag, startPoint x: 396, startPoint y: 414, endPoint x: 1169, endPoint y: 625, distance: 801.3
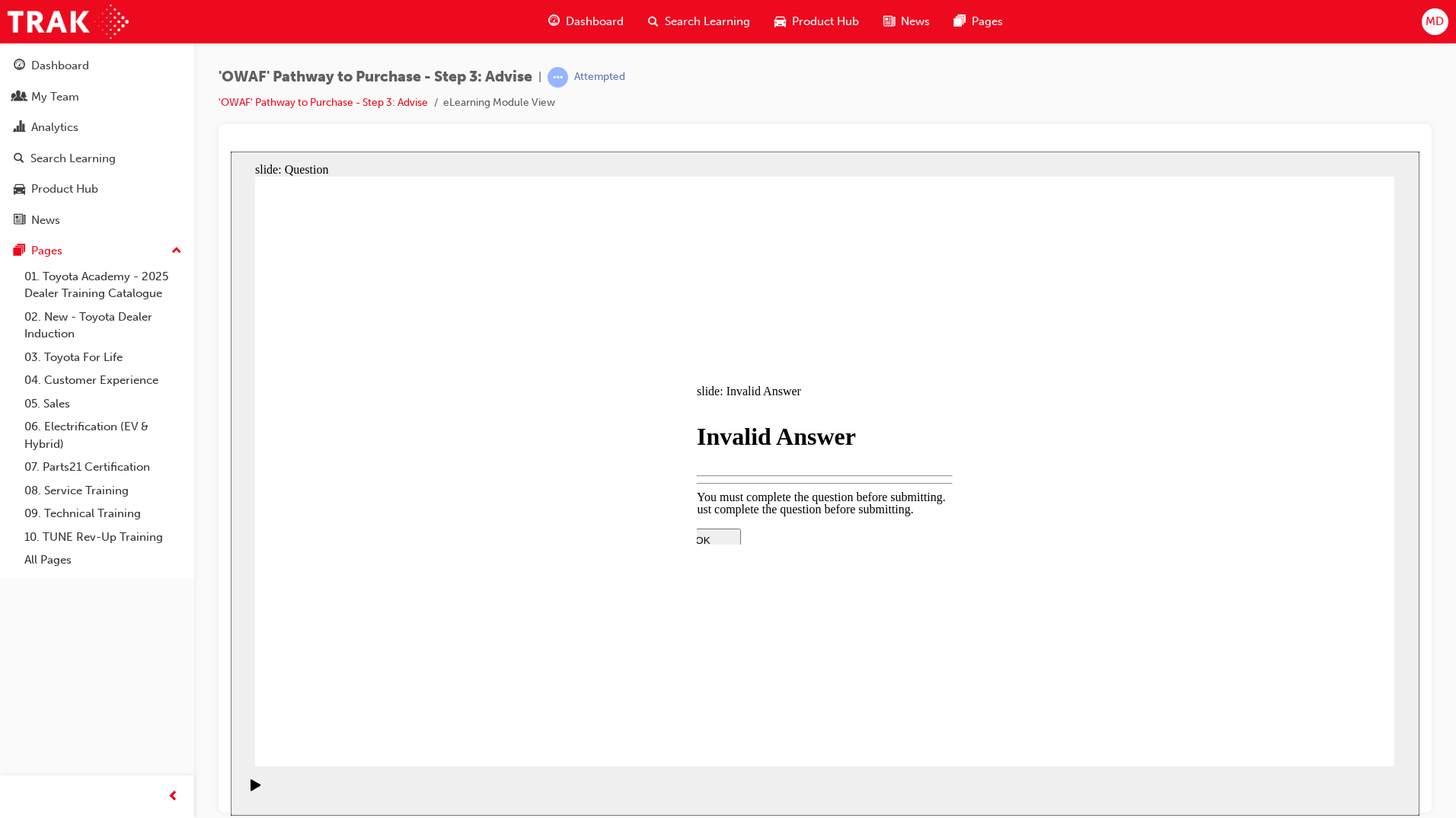
click at [831, 662] on div at bounding box center [824, 662] width 320 height 0
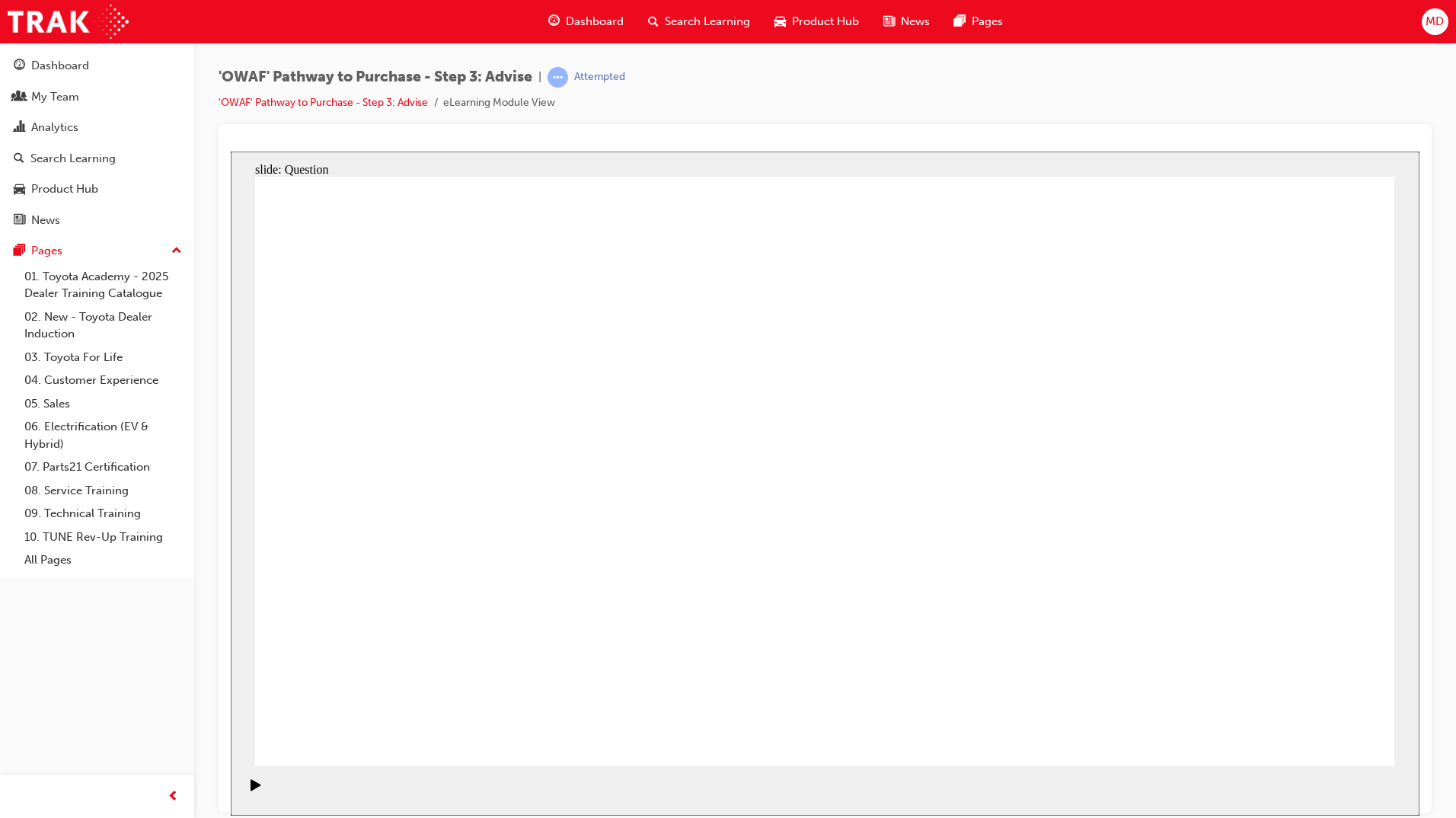
drag, startPoint x: 785, startPoint y: 656, endPoint x: 471, endPoint y: 417, distance: 394.6
drag, startPoint x: 1190, startPoint y: 659, endPoint x: 500, endPoint y: 582, distance: 694.3
drag, startPoint x: 509, startPoint y: 578, endPoint x: 524, endPoint y: 496, distance: 83.4
drag, startPoint x: 529, startPoint y: 664, endPoint x: 534, endPoint y: 589, distance: 75.2
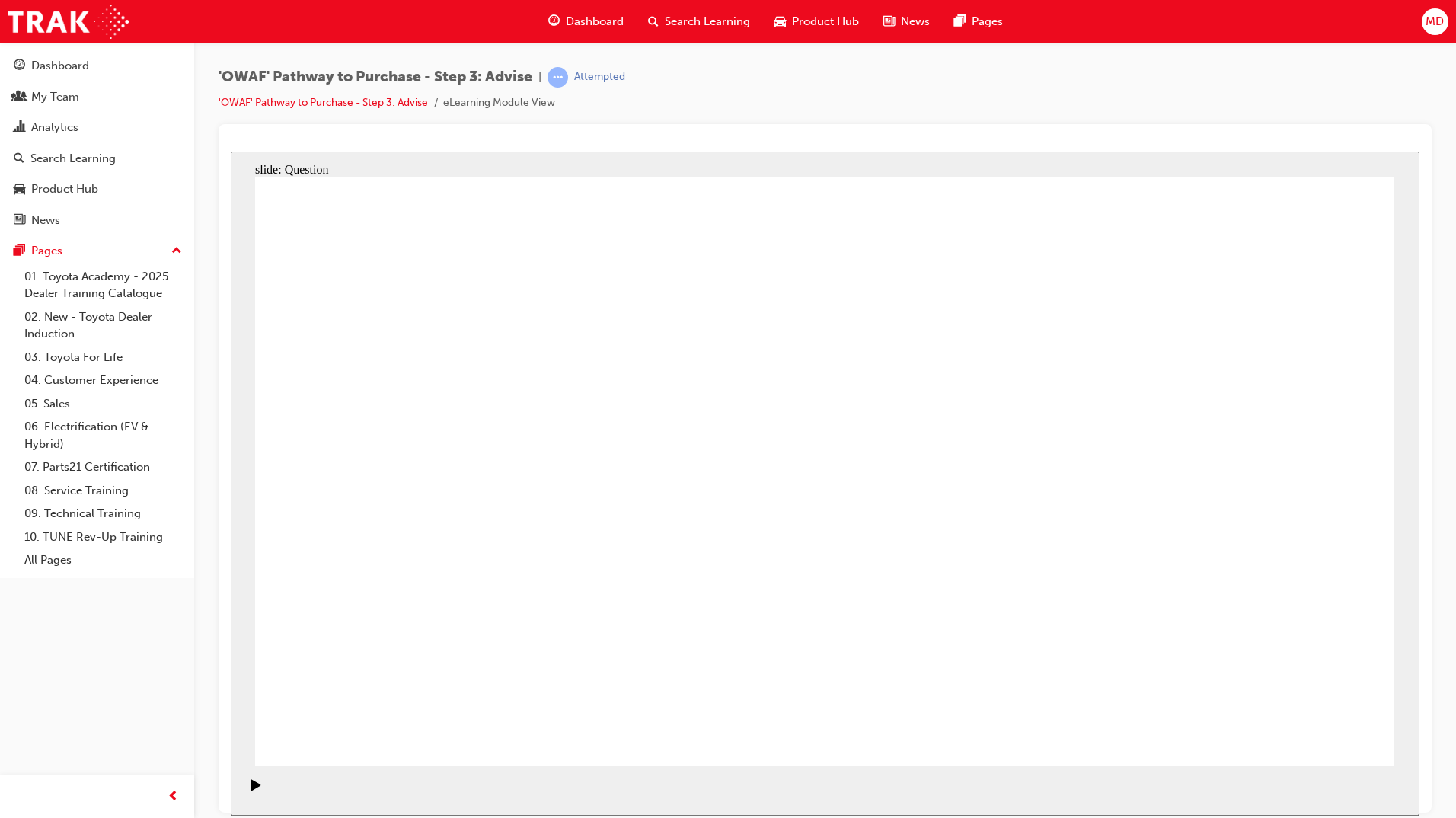
drag, startPoint x: 614, startPoint y: 655, endPoint x: 737, endPoint y: 427, distance: 259.1
drag, startPoint x: 1036, startPoint y: 606, endPoint x: 1001, endPoint y: 479, distance: 131.7
drag, startPoint x: 848, startPoint y: 661, endPoint x: 536, endPoint y: 487, distance: 357.2
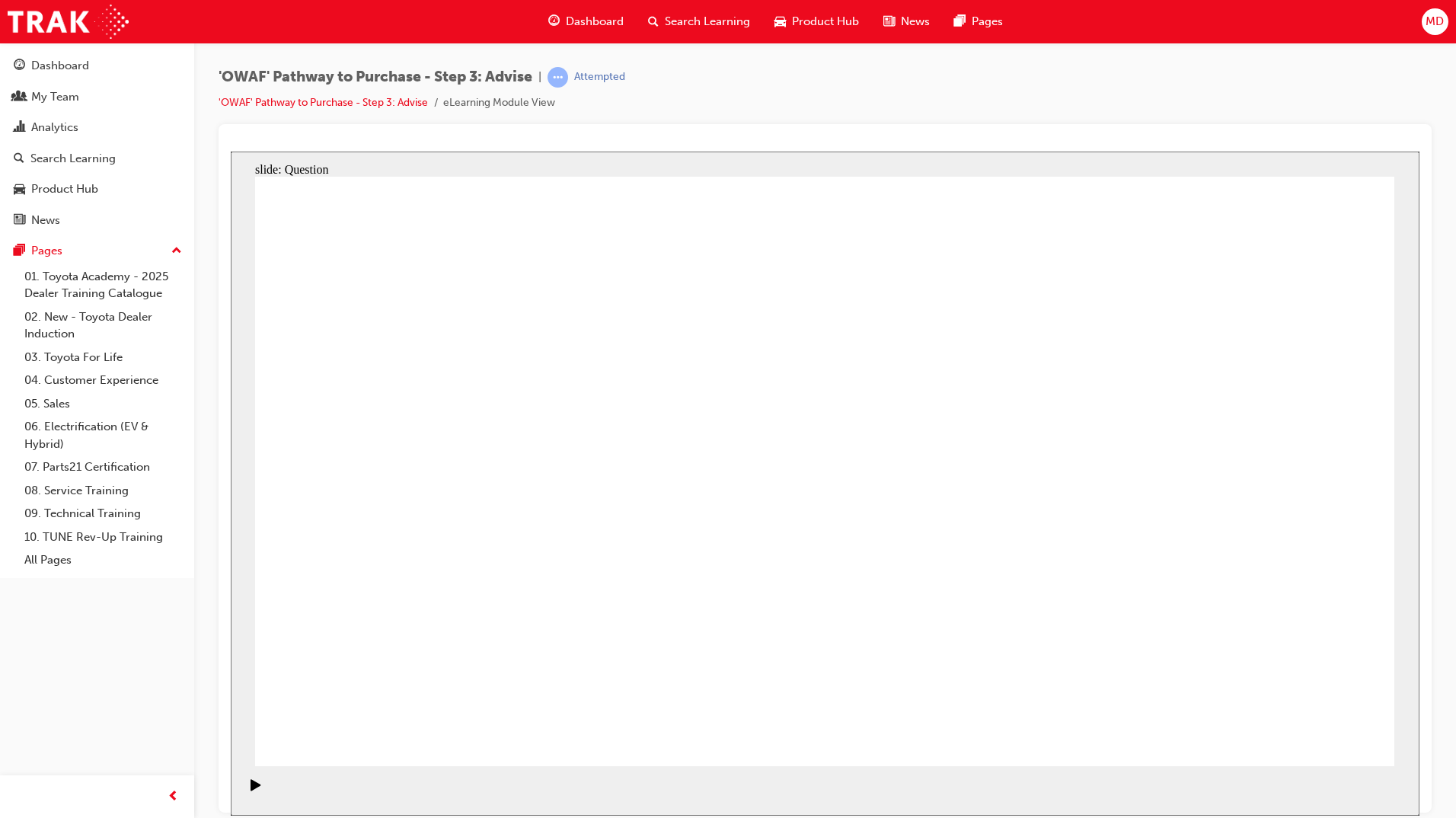
drag, startPoint x: 1199, startPoint y: 529, endPoint x: 857, endPoint y: 512, distance: 342.4
drag, startPoint x: 1160, startPoint y: 535, endPoint x: 445, endPoint y: 510, distance: 715.4
drag, startPoint x: 1219, startPoint y: 524, endPoint x: 1181, endPoint y: 548, distance: 44.9
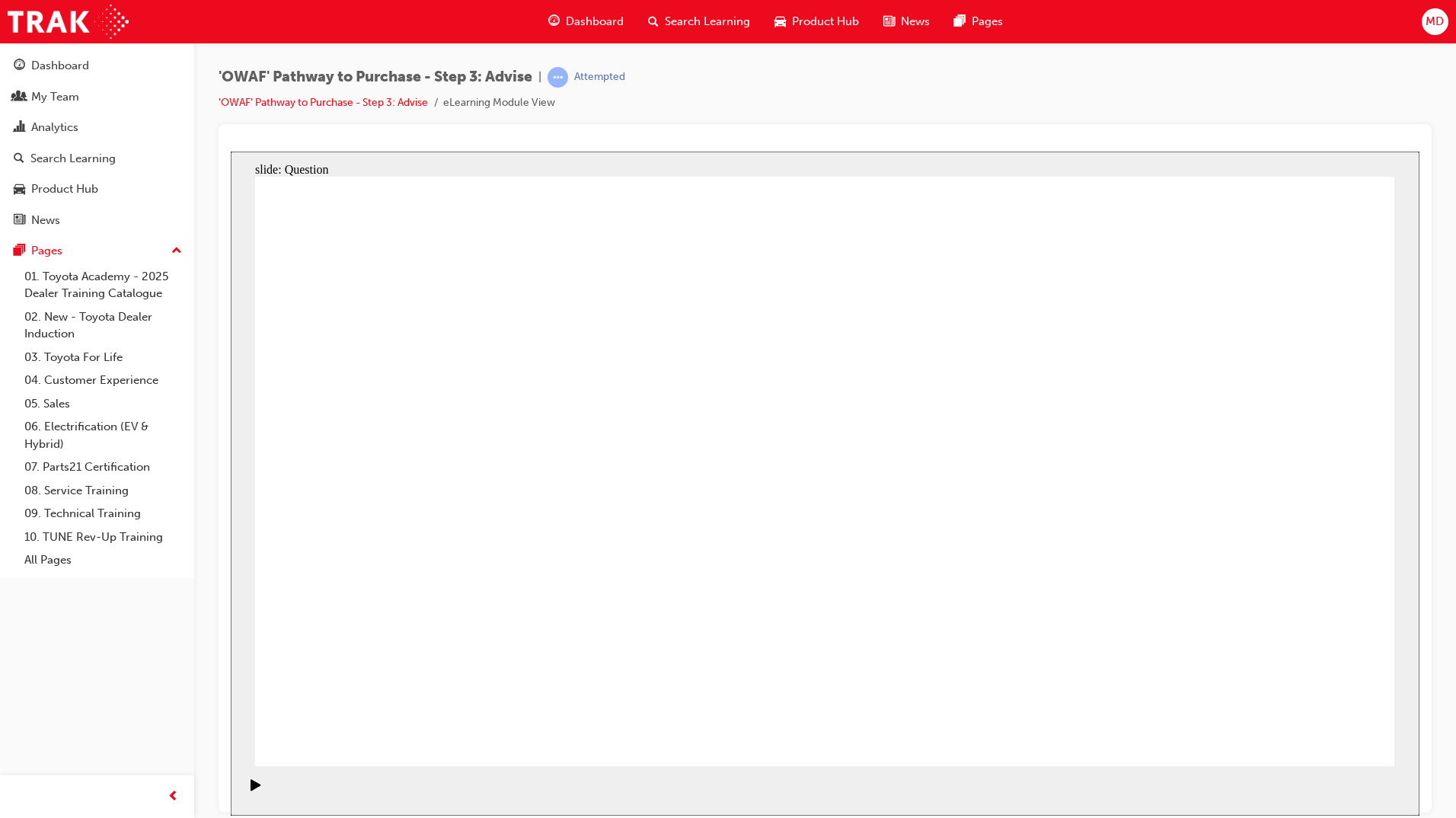
drag, startPoint x: 1188, startPoint y: 522, endPoint x: 863, endPoint y: 512, distance: 325.2
drag, startPoint x: 1216, startPoint y: 529, endPoint x: 909, endPoint y: 537, distance: 307.1
drag, startPoint x: 1168, startPoint y: 534, endPoint x: 863, endPoint y: 514, distance: 305.7
drag, startPoint x: 962, startPoint y: 573, endPoint x: 443, endPoint y: 522, distance: 521.5
drag, startPoint x: 1192, startPoint y: 522, endPoint x: 521, endPoint y: 535, distance: 671.1
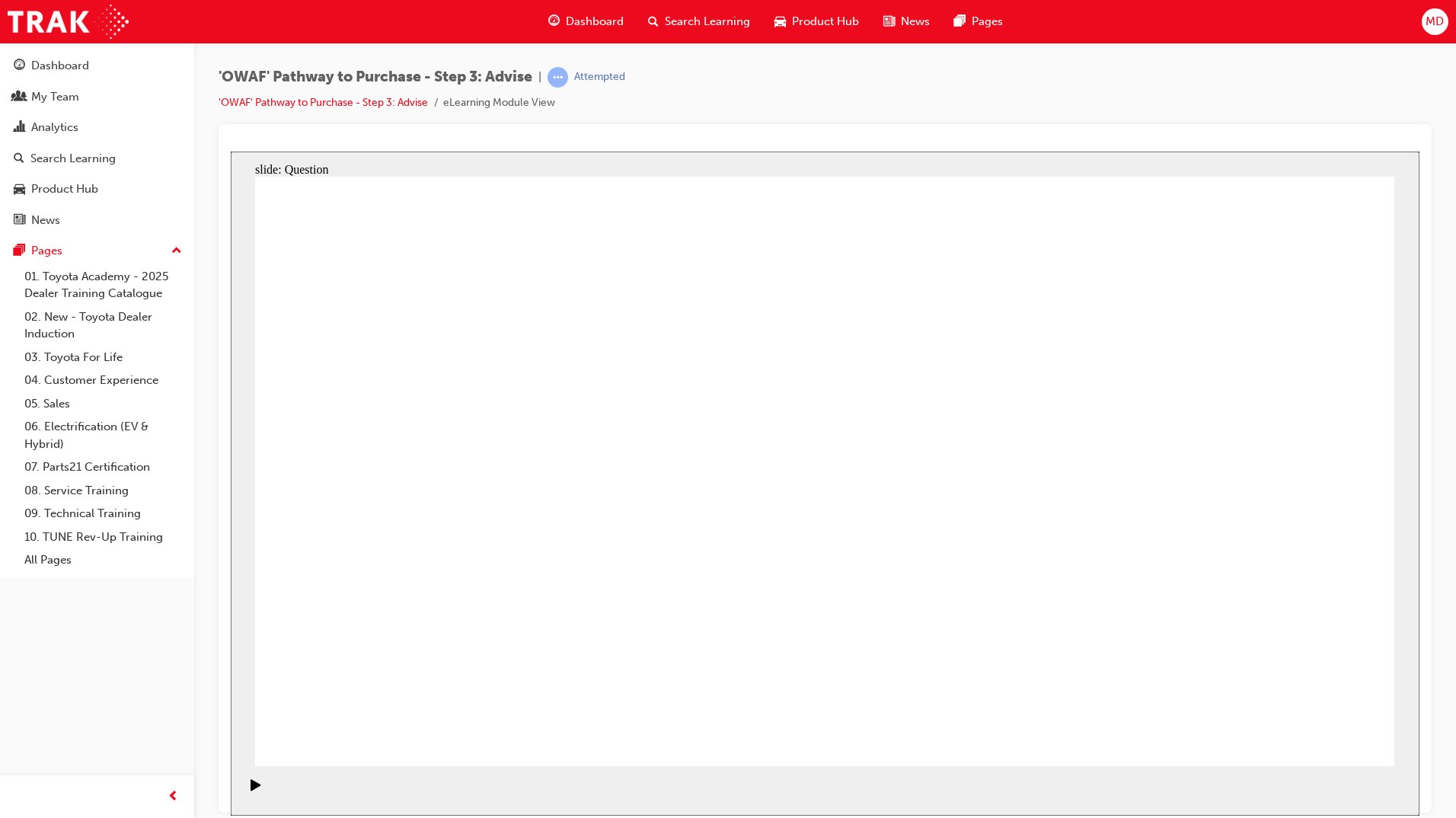
drag, startPoint x: 1205, startPoint y: 514, endPoint x: 508, endPoint y: 517, distance: 697.0
drag, startPoint x: 445, startPoint y: 418, endPoint x: 893, endPoint y: 442, distance: 448.6
drag, startPoint x: 592, startPoint y: 514, endPoint x: 973, endPoint y: 485, distance: 382.1
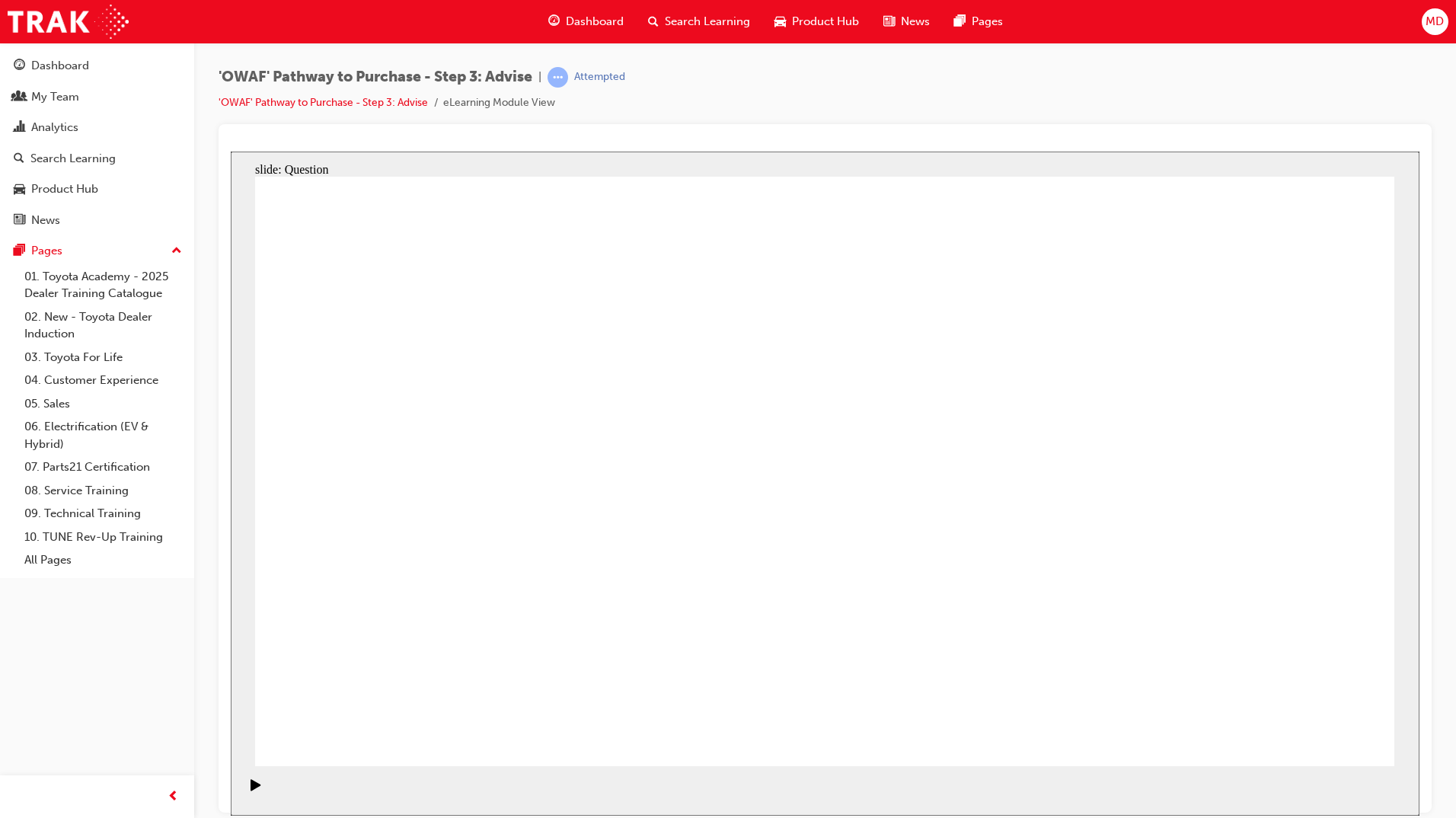
drag, startPoint x: 611, startPoint y: 587, endPoint x: 906, endPoint y: 529, distance: 300.6
drag, startPoint x: 646, startPoint y: 517, endPoint x: 1024, endPoint y: 531, distance: 378.3
drag, startPoint x: 895, startPoint y: 500, endPoint x: 872, endPoint y: 495, distance: 23.5
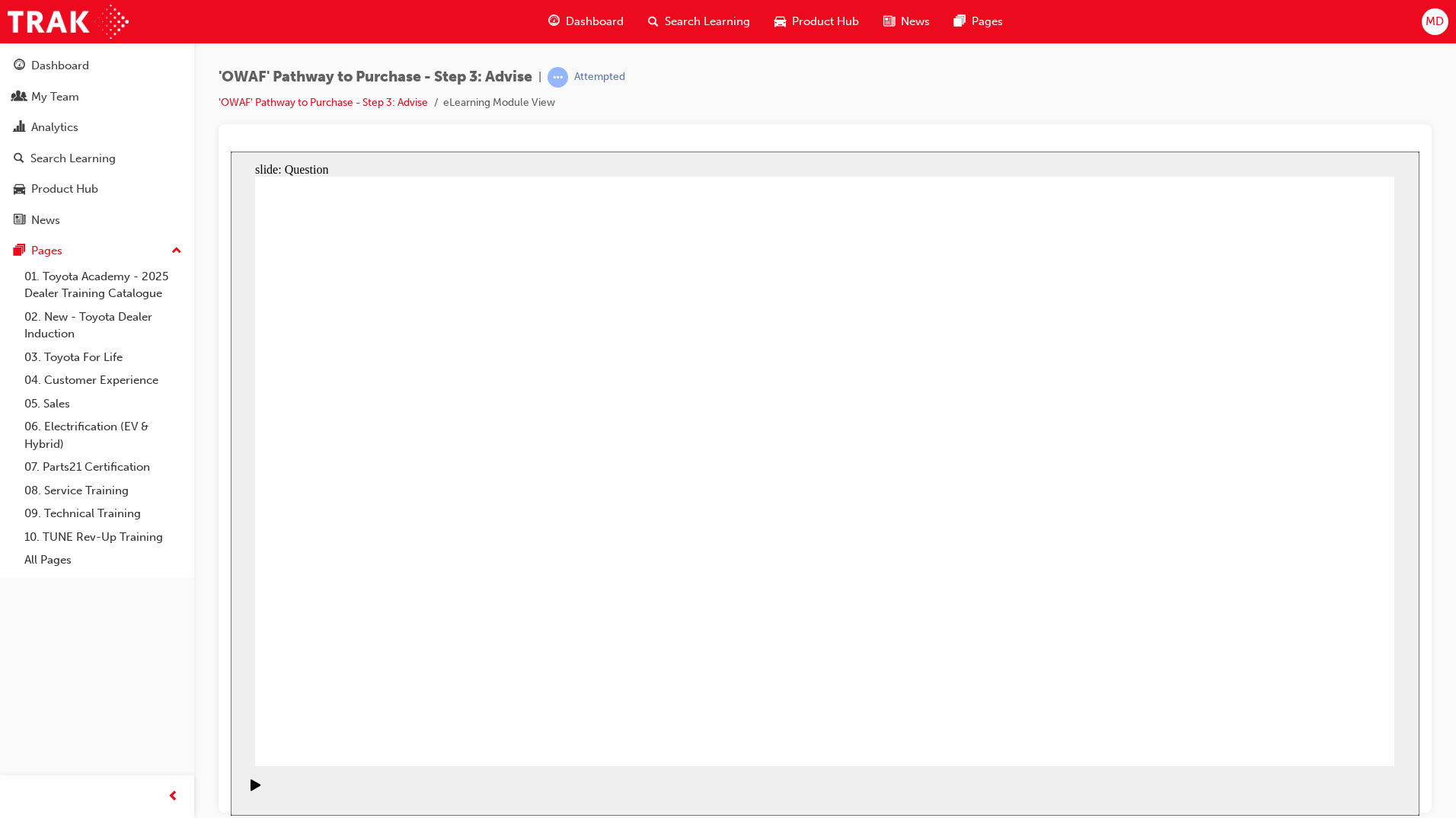
drag, startPoint x: 444, startPoint y: 586, endPoint x: 1066, endPoint y: 500, distance: 627.9
drag, startPoint x: 589, startPoint y: 412, endPoint x: 829, endPoint y: 625, distance: 320.9
drag, startPoint x: 834, startPoint y: 403, endPoint x: 393, endPoint y: 634, distance: 497.8
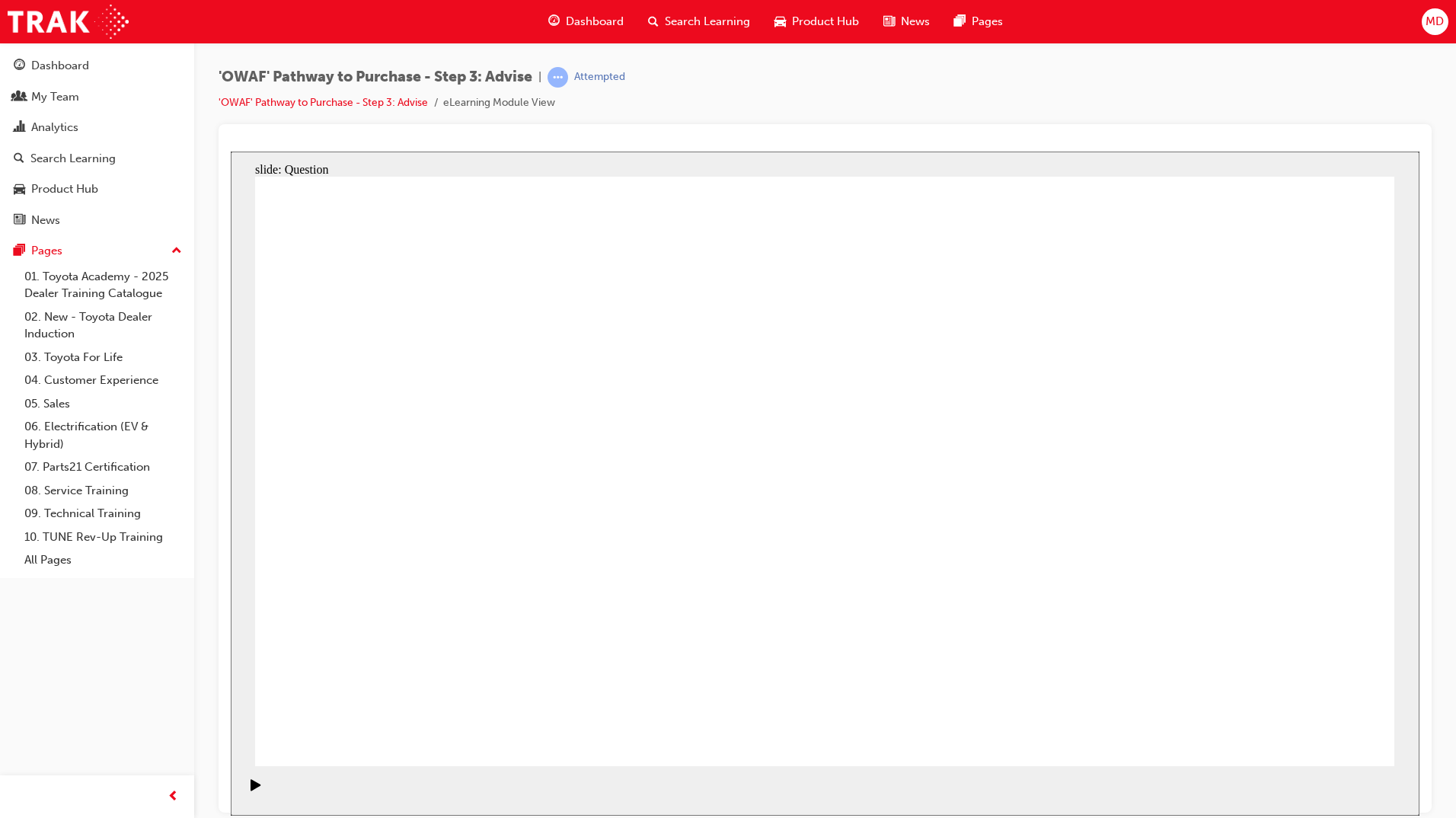
drag, startPoint x: 859, startPoint y: 446, endPoint x: 505, endPoint y: 622, distance: 395.3
drag, startPoint x: 364, startPoint y: 416, endPoint x: 613, endPoint y: 669, distance: 355.0
drag, startPoint x: 813, startPoint y: 640, endPoint x: 1282, endPoint y: 649, distance: 469.1
drag, startPoint x: 1191, startPoint y: 495, endPoint x: 720, endPoint y: 647, distance: 494.9
drag, startPoint x: 1168, startPoint y: 442, endPoint x: 944, endPoint y: 638, distance: 297.6
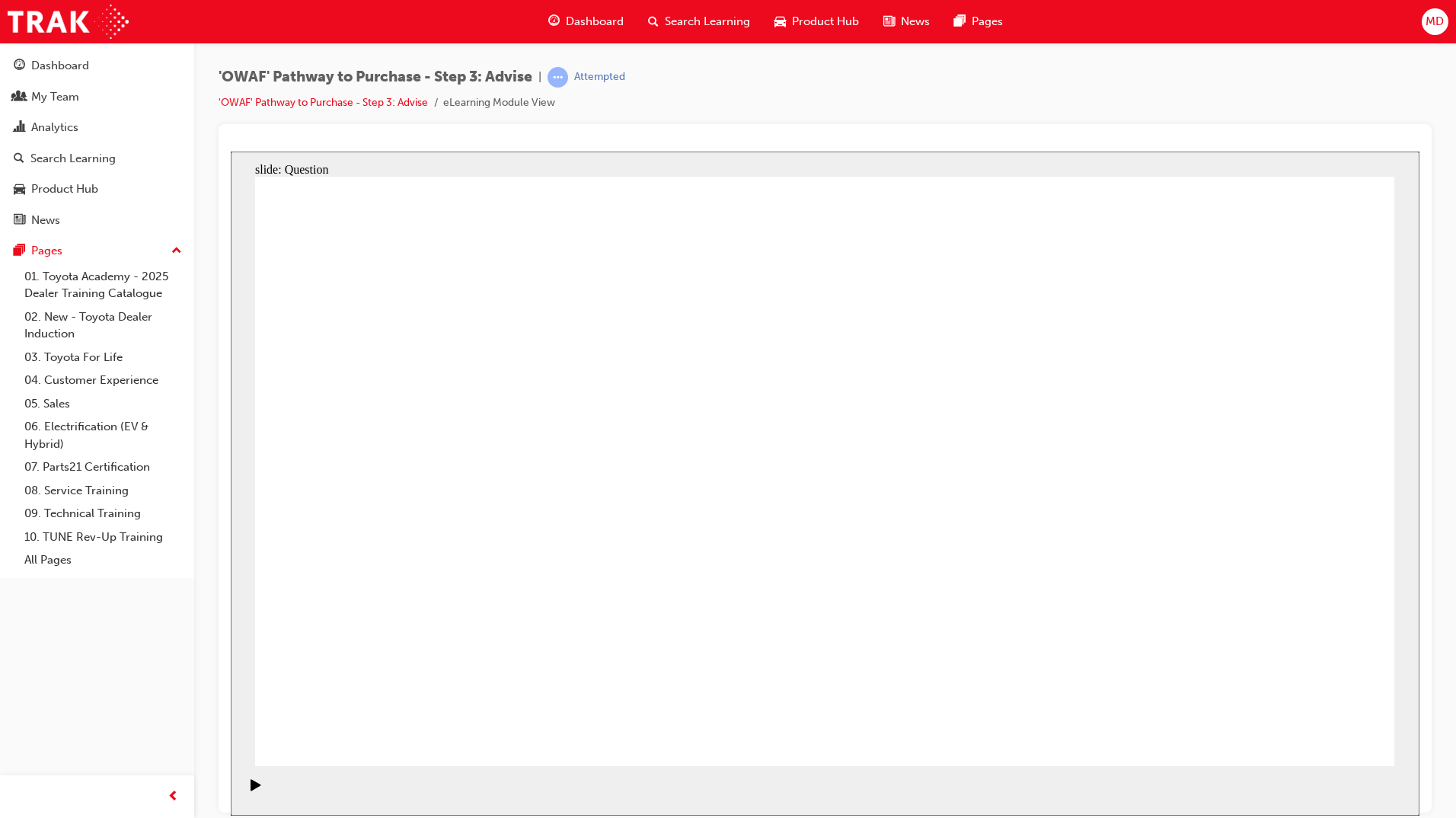
drag, startPoint x: 943, startPoint y: 639, endPoint x: 1055, endPoint y: 642, distance: 112.0
drag, startPoint x: 730, startPoint y: 418, endPoint x: 981, endPoint y: 650, distance: 341.8
drag, startPoint x: 501, startPoint y: 423, endPoint x: 819, endPoint y: 653, distance: 392.5
drag, startPoint x: 1079, startPoint y: 436, endPoint x: 1186, endPoint y: 625, distance: 217.2
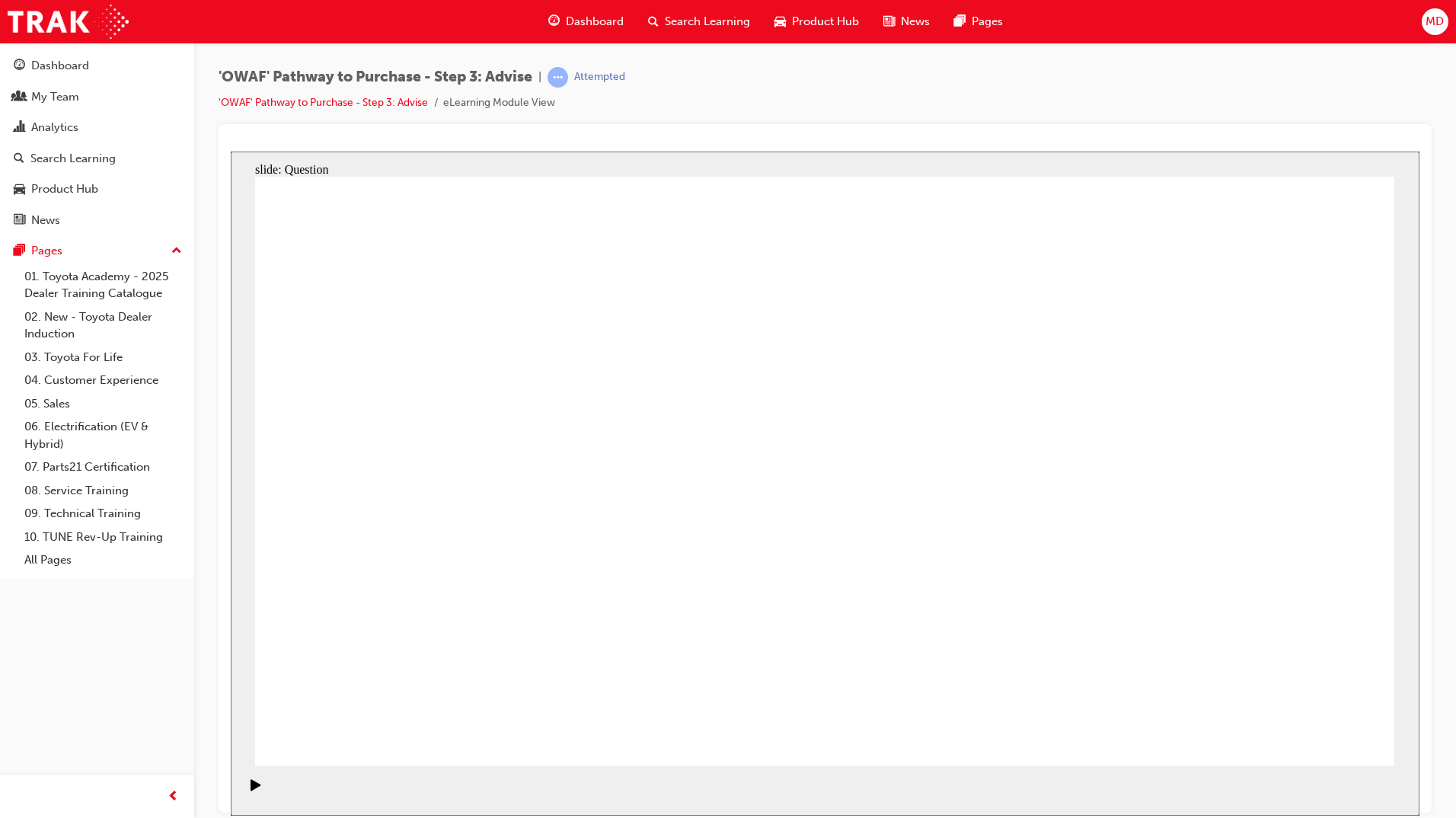
drag, startPoint x: 1147, startPoint y: 635, endPoint x: 859, endPoint y: 384, distance: 382.0
drag, startPoint x: 947, startPoint y: 638, endPoint x: 1165, endPoint y: 631, distance: 218.1
drag, startPoint x: 1076, startPoint y: 428, endPoint x: 1005, endPoint y: 625, distance: 209.4
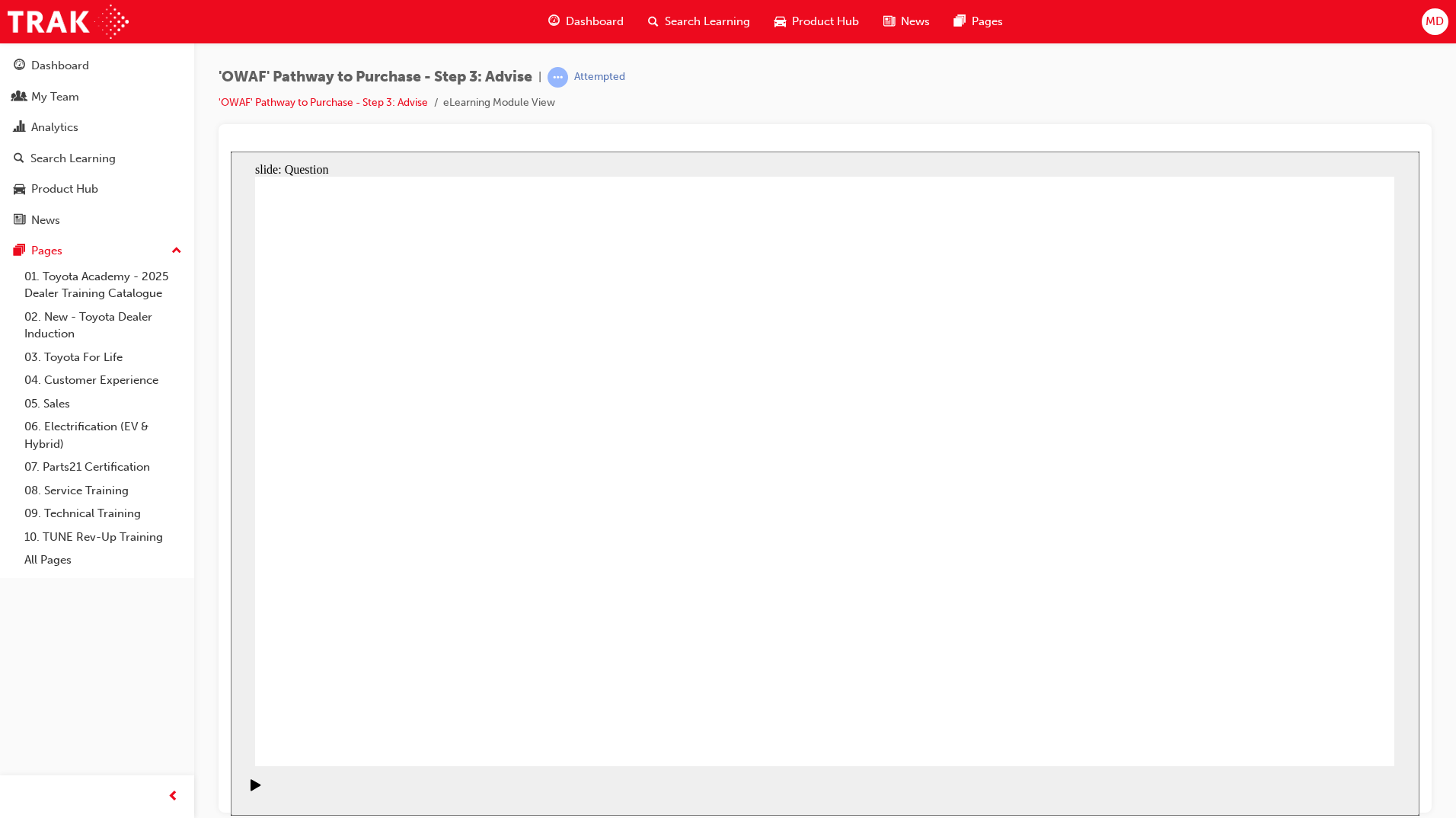
drag, startPoint x: 609, startPoint y: 625, endPoint x: 596, endPoint y: 638, distance: 18.4
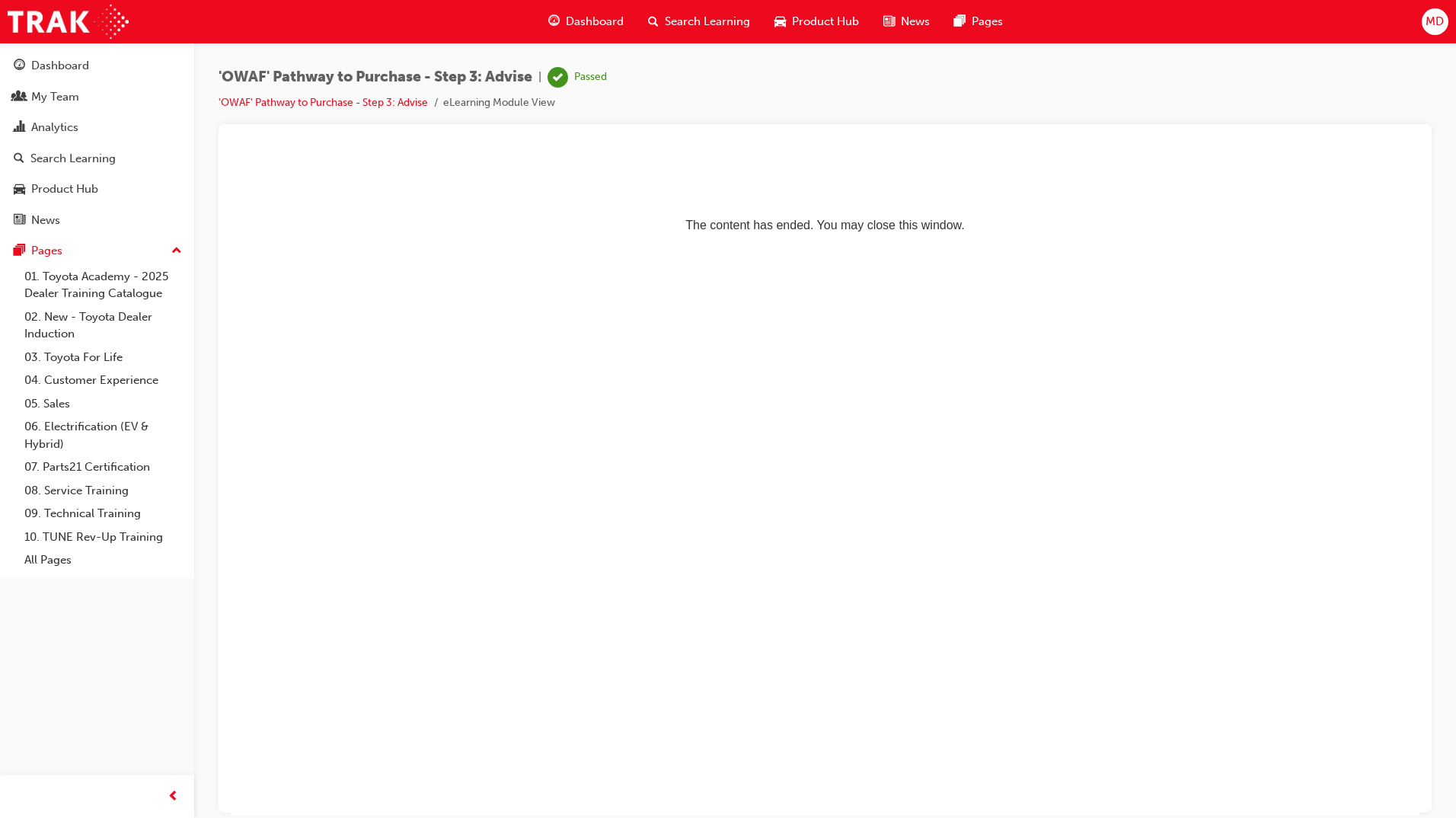
click at [682, 18] on span "Search Learning" at bounding box center [707, 21] width 85 height 17
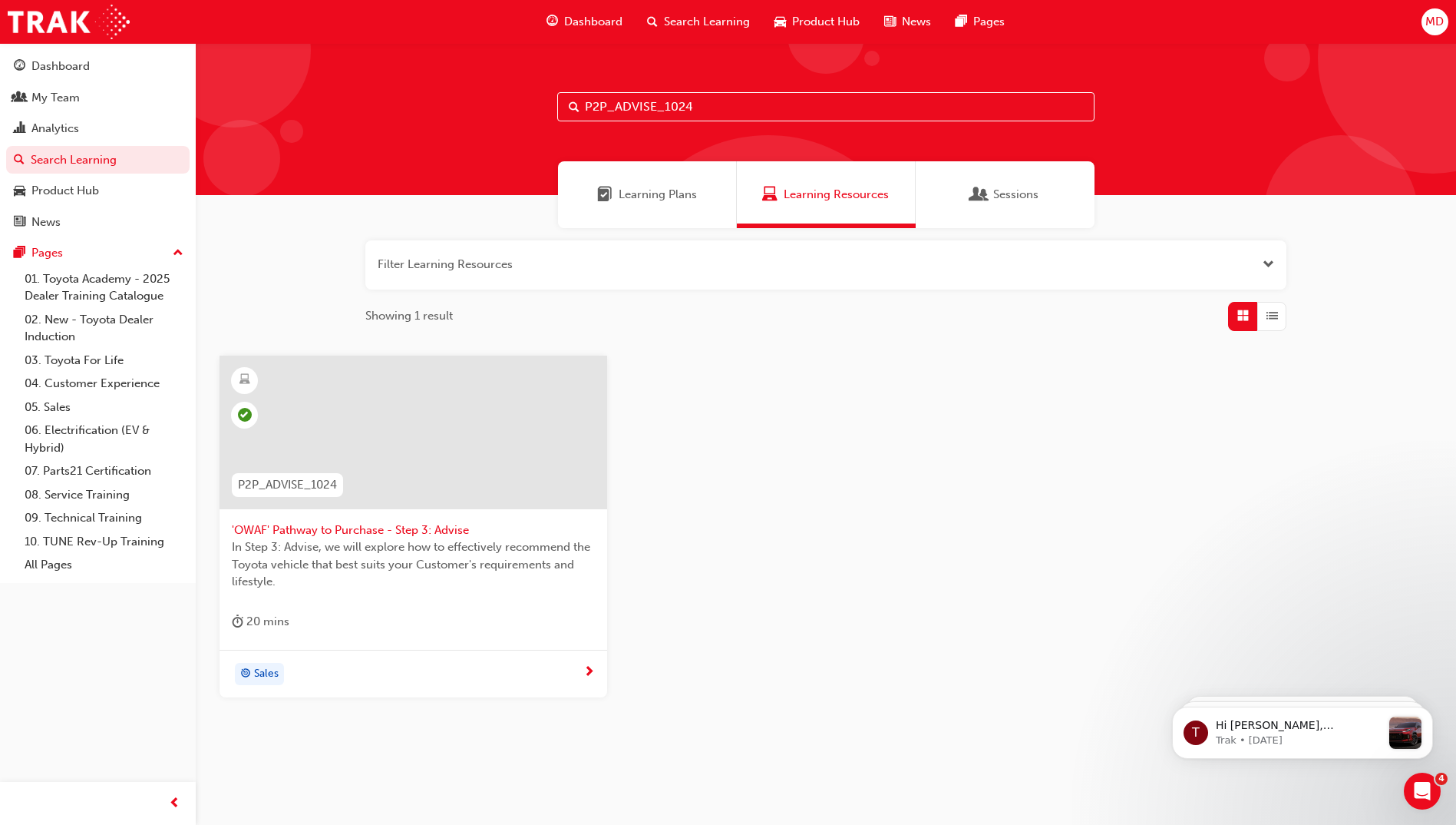
click at [702, 91] on div "P2P_ADVISE_1024" at bounding box center [825, 119] width 1260 height 152
drag, startPoint x: 717, startPoint y: 115, endPoint x: 312, endPoint y: 124, distance: 405.1
click at [312, 124] on div "P2P_ADVISE_1024" at bounding box center [825, 119] width 1260 height 152
paste input "EXPER"
type input "P2P_EXPER_1024"
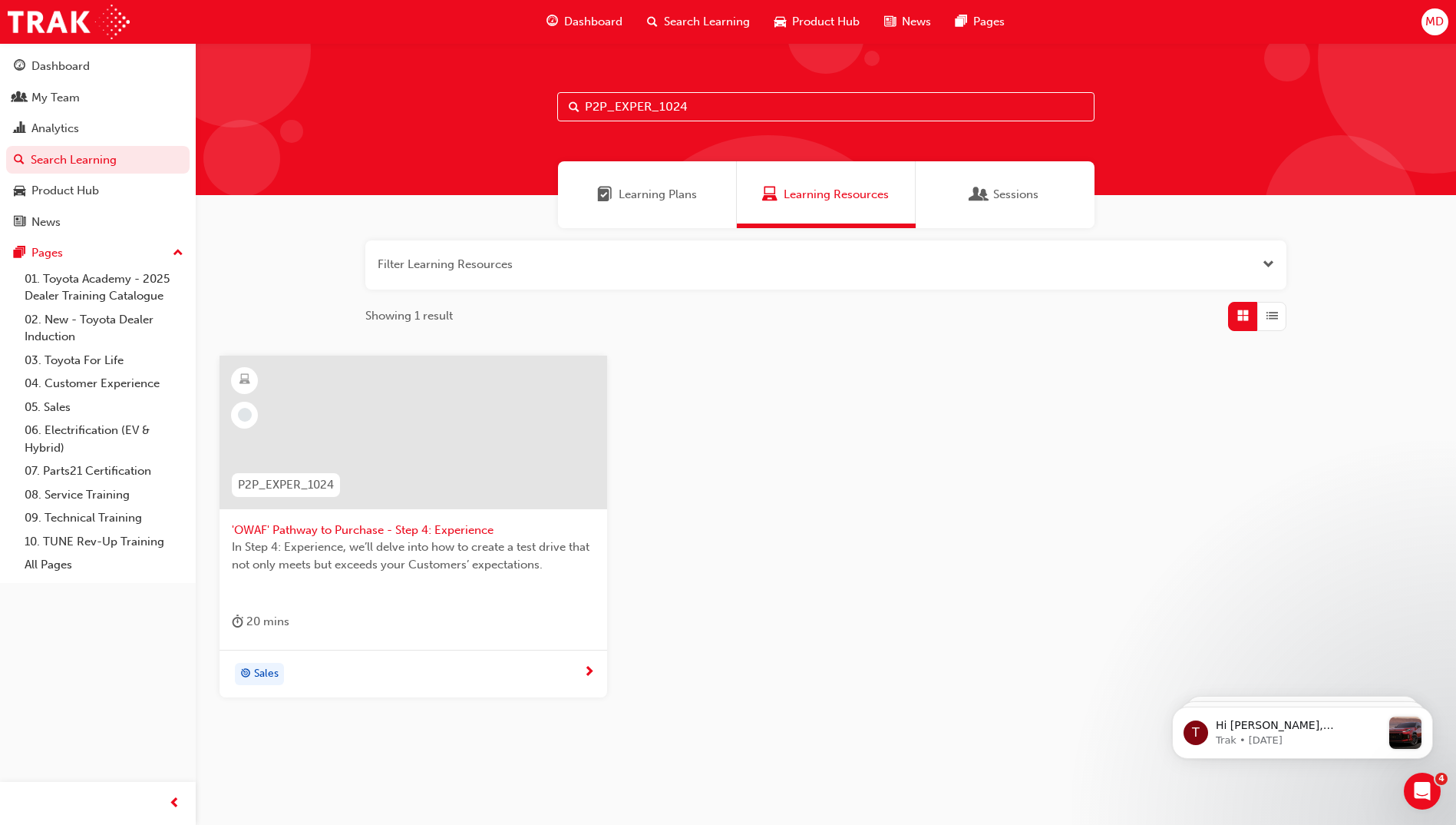
click at [308, 553] on span "In Step 4: Experience, we’ll delve into how to create a test drive that not onl…" at bounding box center [413, 556] width 363 height 35
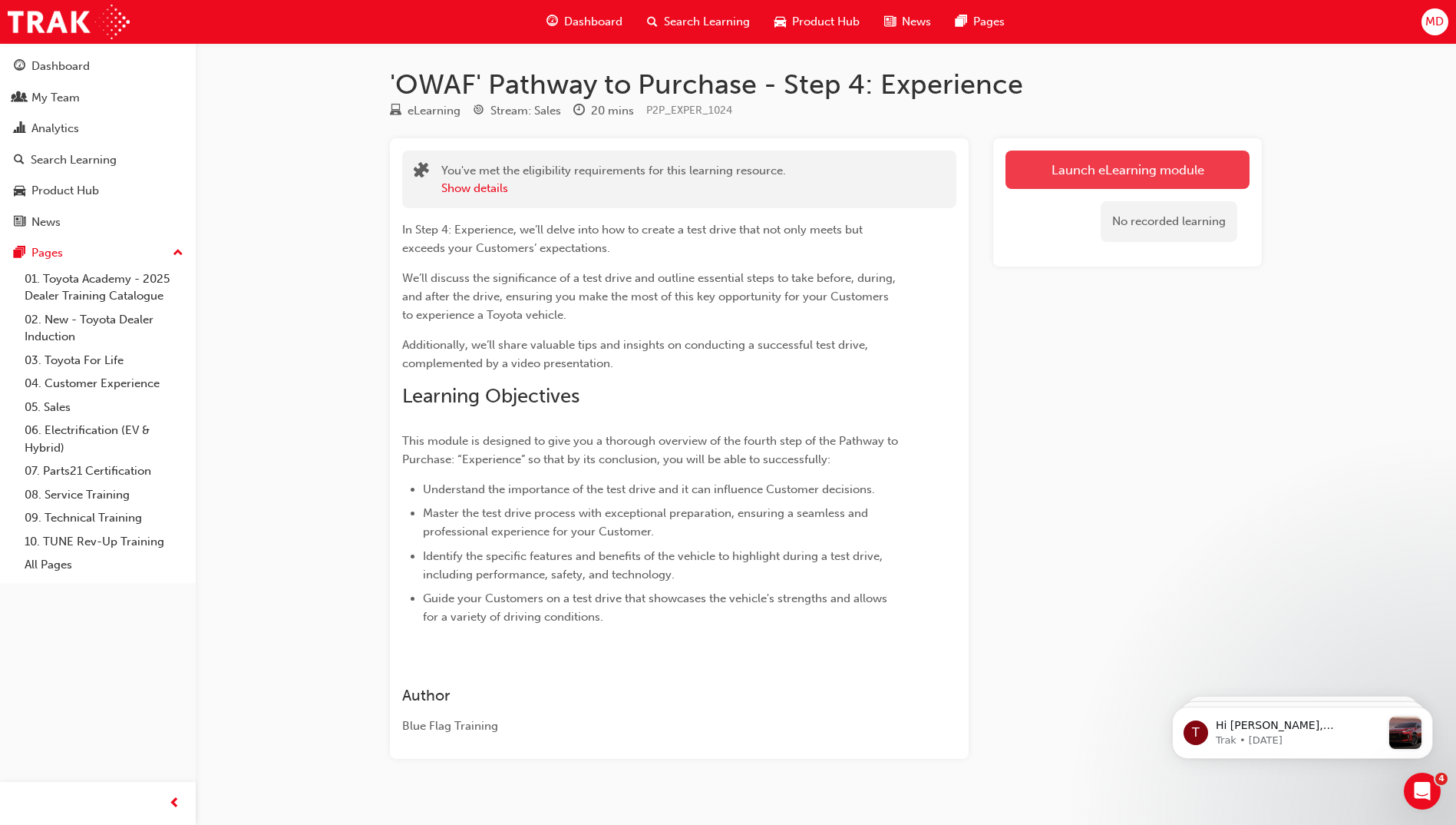
click at [1123, 168] on link "Launch eLearning module" at bounding box center [1128, 170] width 244 height 38
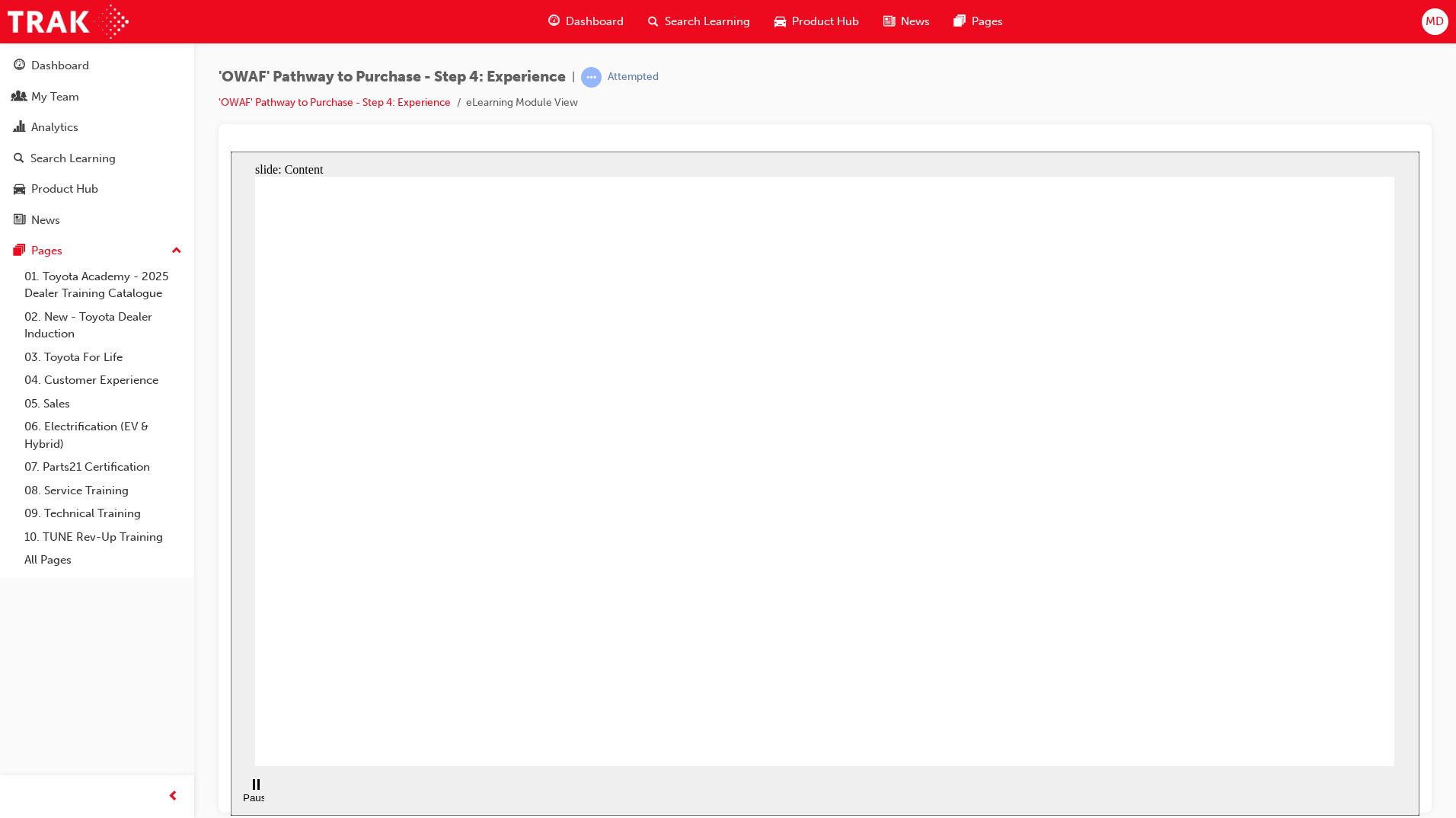
drag, startPoint x: 1186, startPoint y: 478, endPoint x: 1153, endPoint y: 505, distance: 42.6
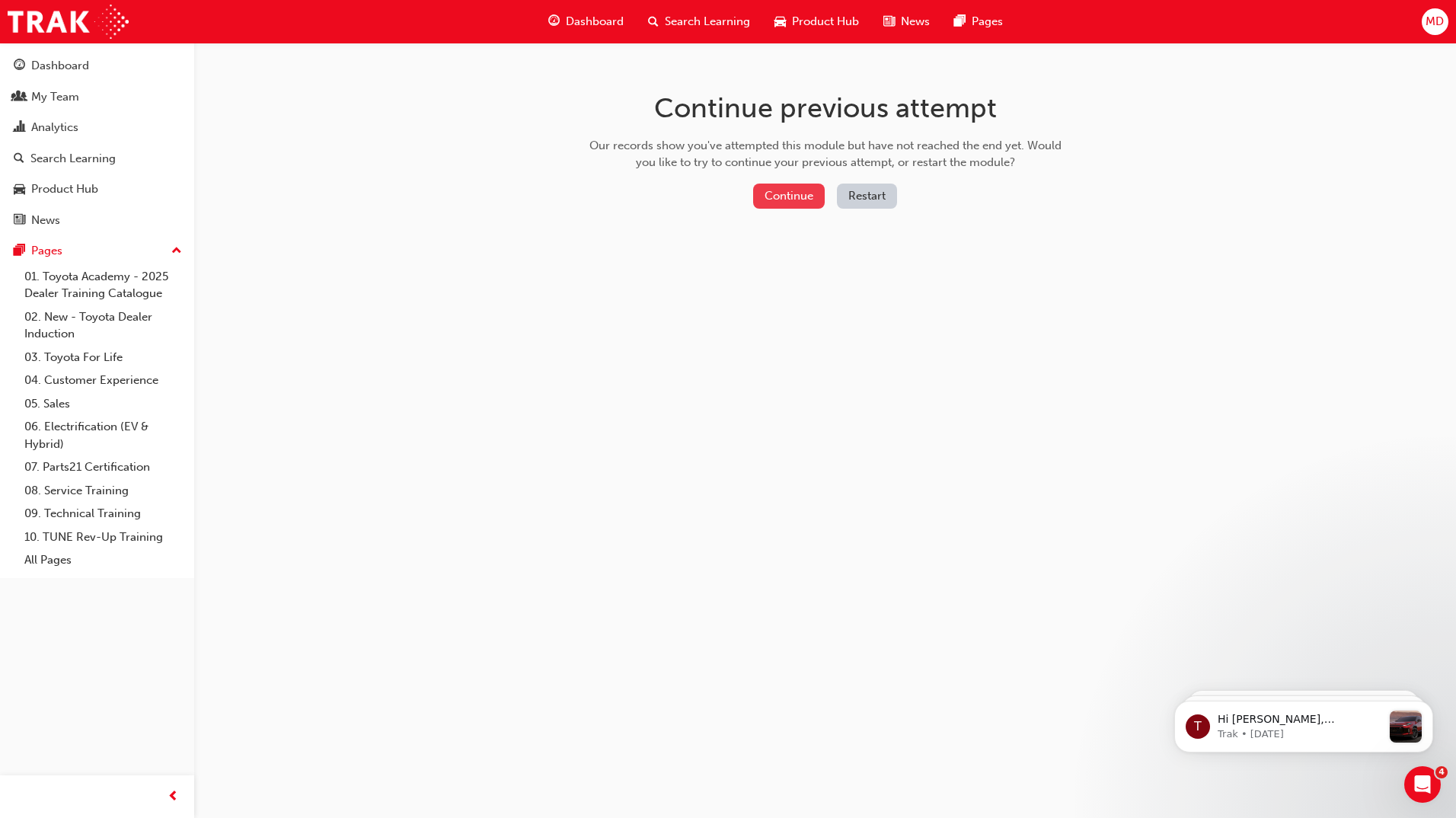
click at [785, 186] on button "Continue" at bounding box center [788, 196] width 71 height 25
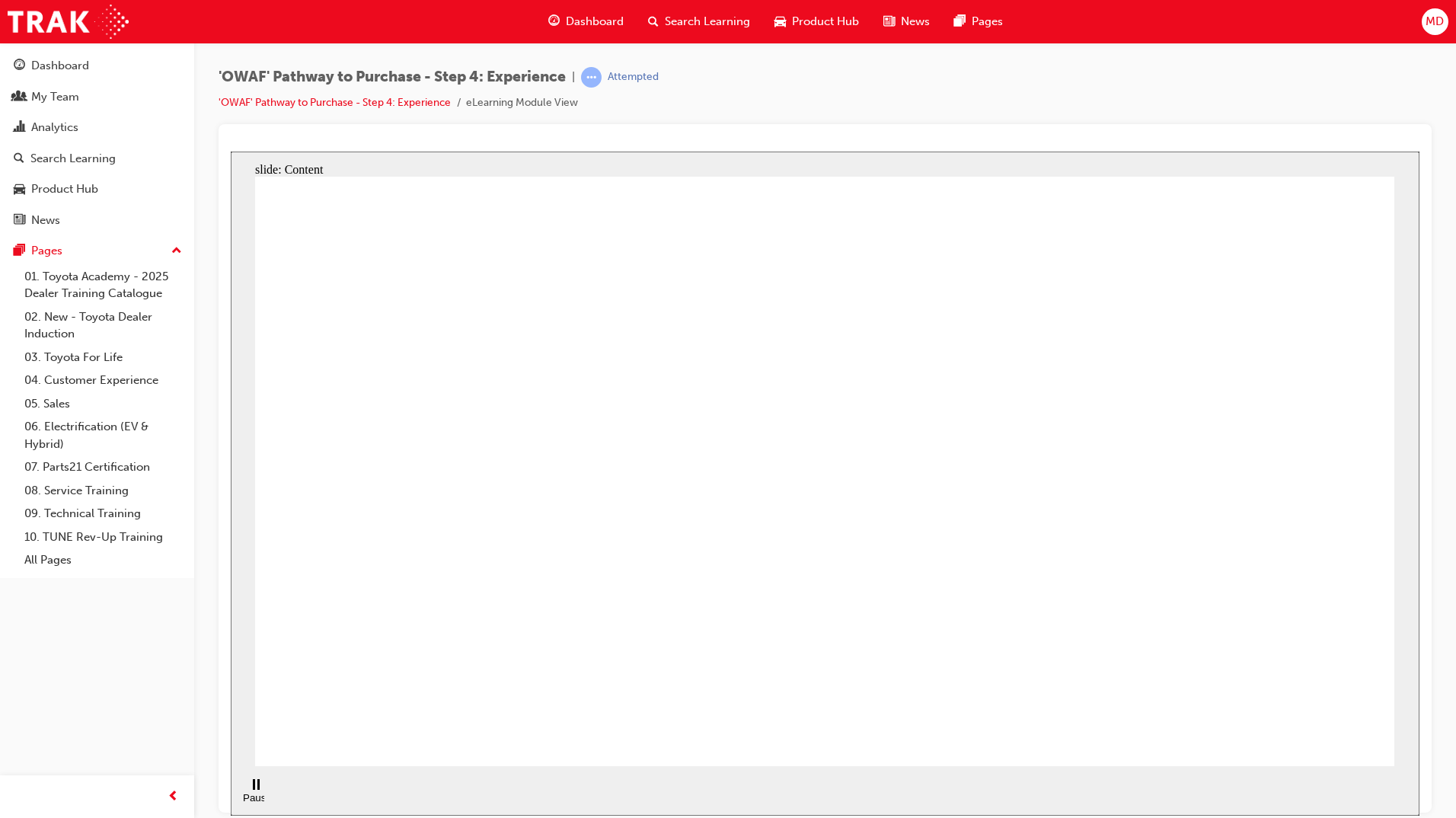
drag, startPoint x: 887, startPoint y: 622, endPoint x: 893, endPoint y: 614, distance: 10.0
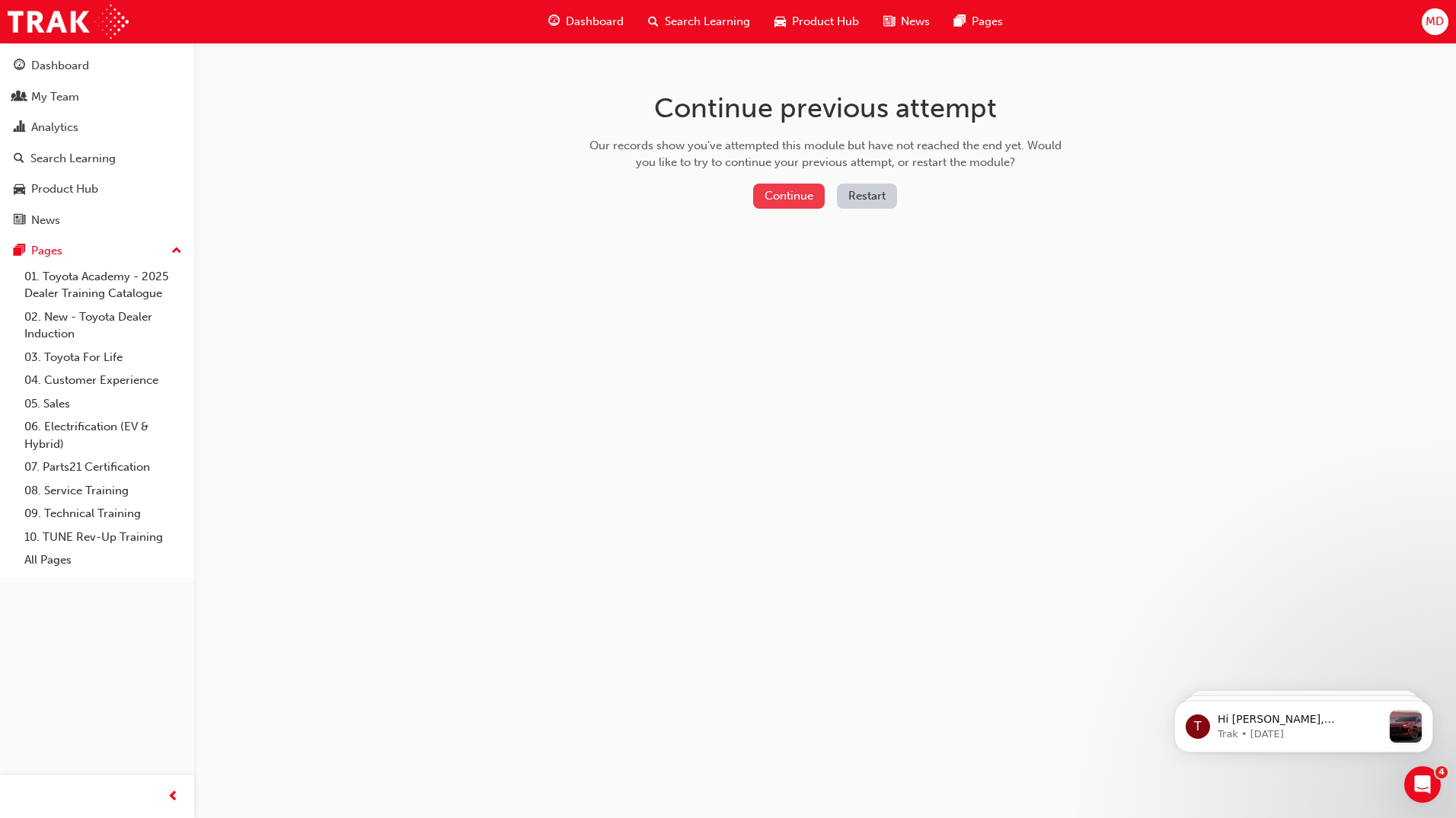
click at [781, 202] on button "Continue" at bounding box center [788, 196] width 71 height 25
